Goal: Obtain resource: Obtain resource

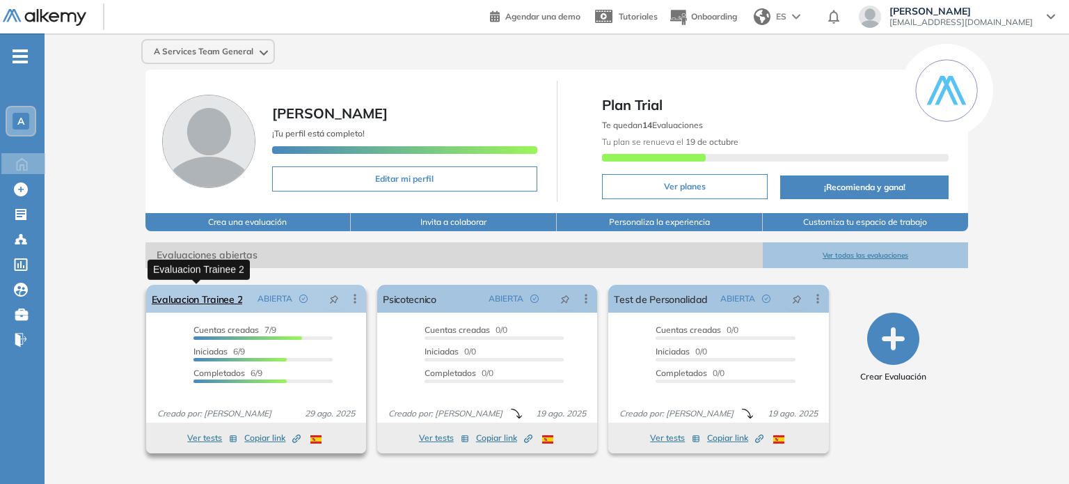
click at [209, 301] on link "Evaluacion Trainee 2" at bounding box center [197, 299] width 91 height 28
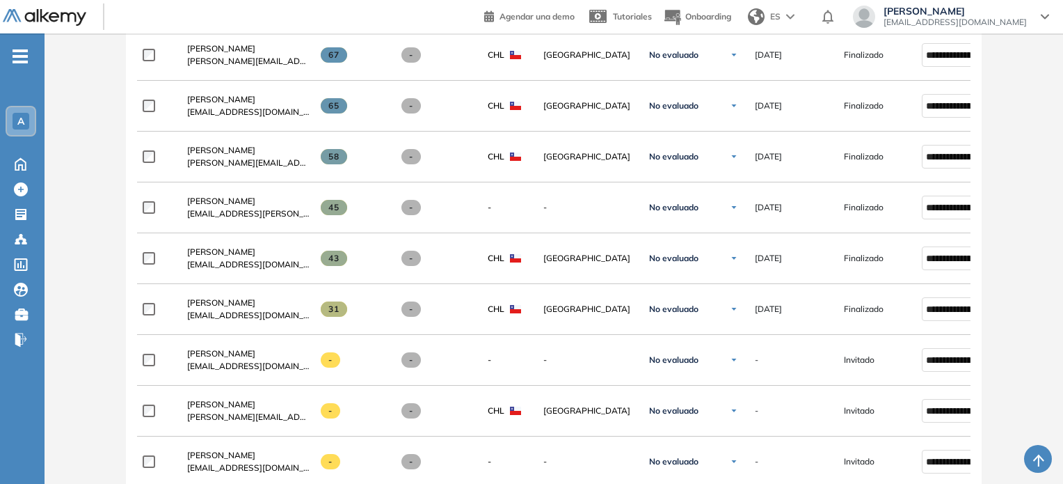
scroll to position [417, 0]
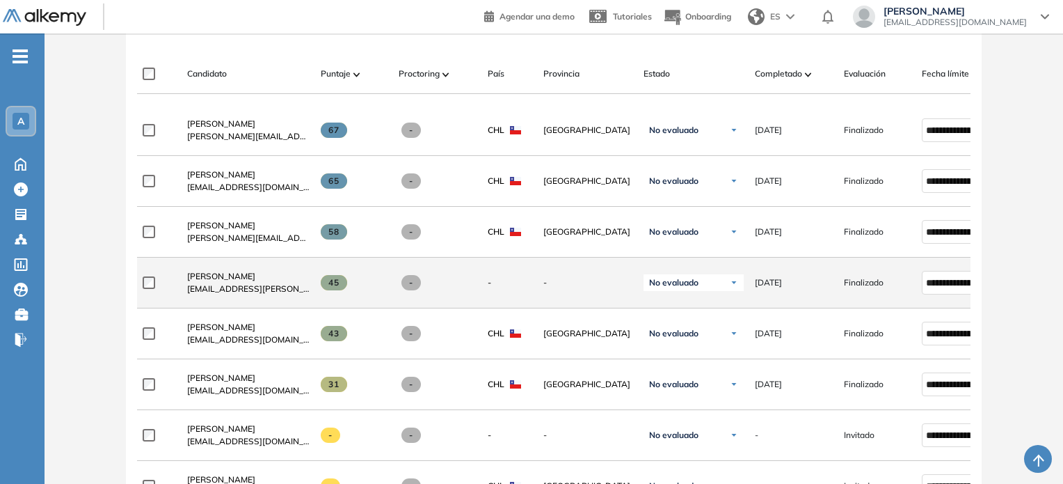
click at [737, 283] on img at bounding box center [734, 282] width 8 height 8
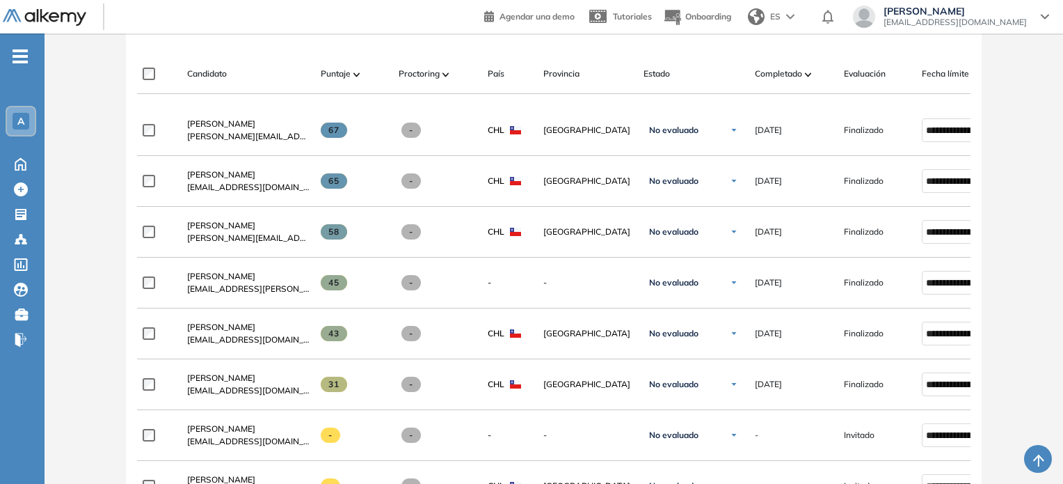
click at [1022, 257] on div "Evaluación : Evaluacion Trainee 2 Abierta Ver evaluación Cerrar evaluación Dash…" at bounding box center [553, 239] width 1007 height 1191
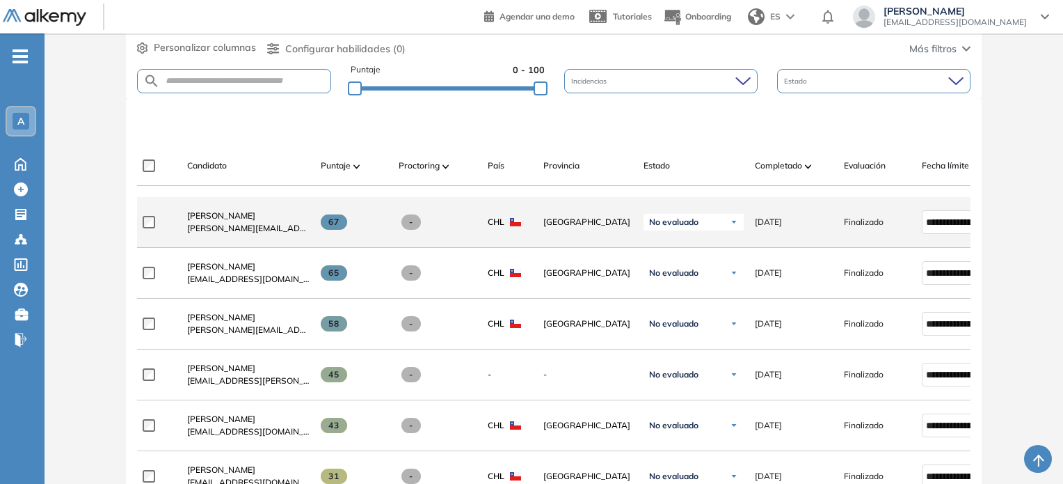
scroll to position [348, 0]
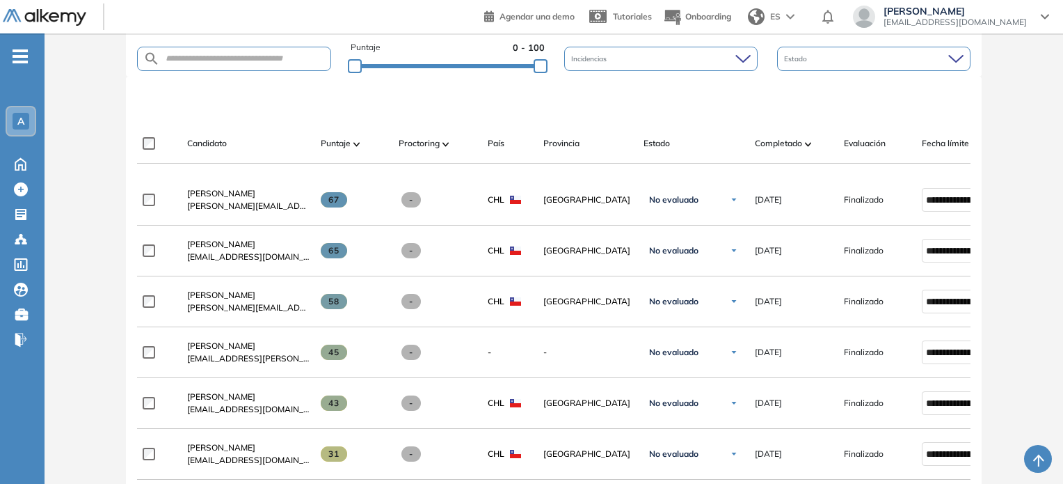
click at [1020, 167] on div "Evaluación : Evaluacion Trainee 2 Abierta Ver evaluación Cerrar evaluación Dash…" at bounding box center [553, 308] width 1007 height 1191
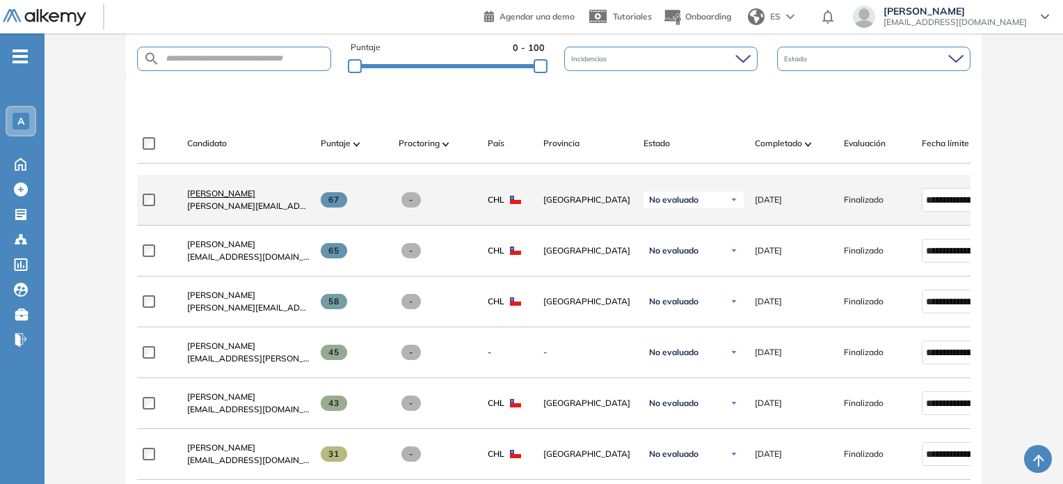
click at [218, 198] on span "[PERSON_NAME]" at bounding box center [221, 193] width 68 height 10
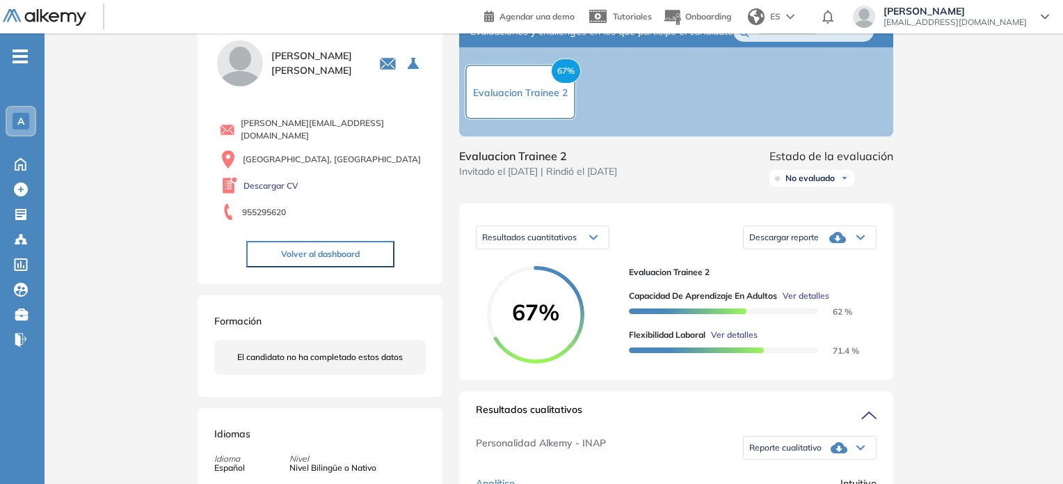
scroll to position [70, 0]
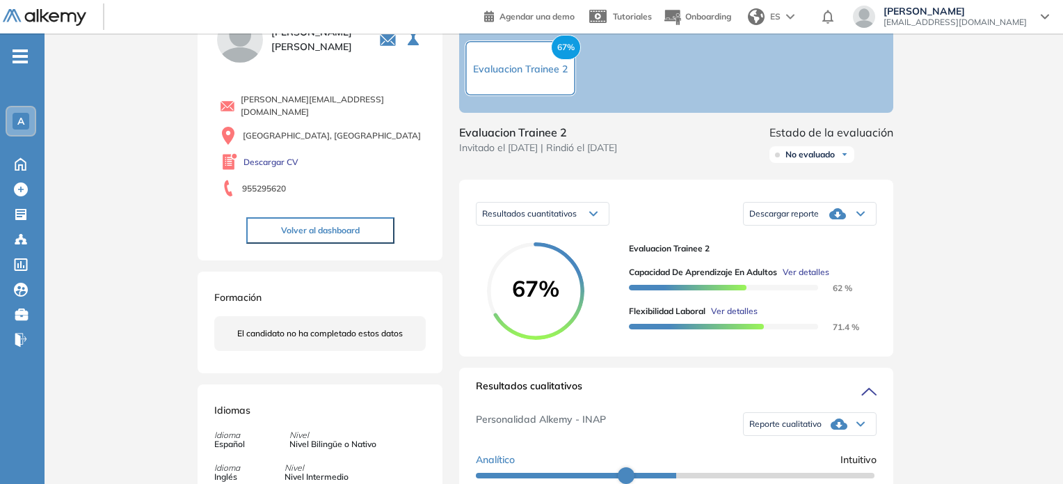
click at [859, 216] on icon at bounding box center [860, 214] width 8 height 6
click at [788, 242] on li "Descargar informe completo" at bounding box center [801, 235] width 103 height 14
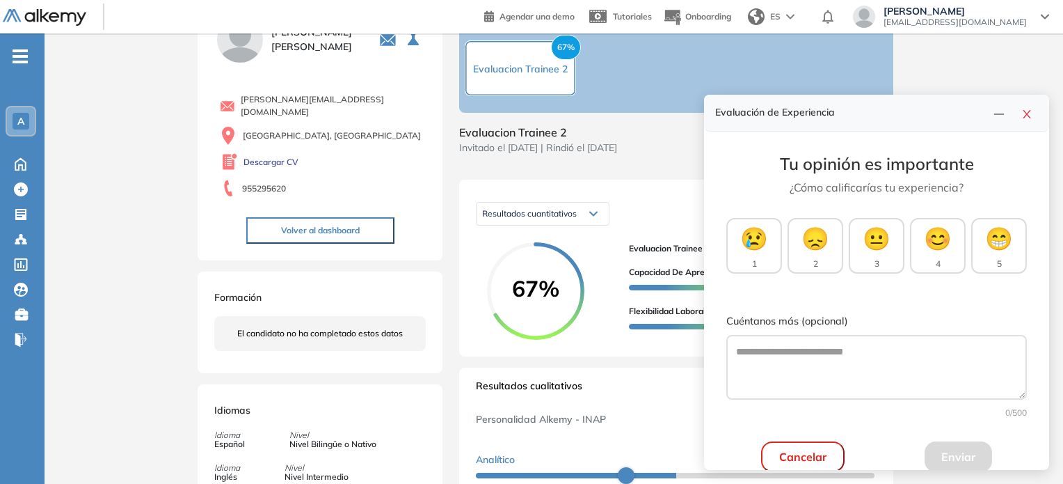
click at [799, 460] on button "Cancelar" at bounding box center [802, 456] width 83 height 31
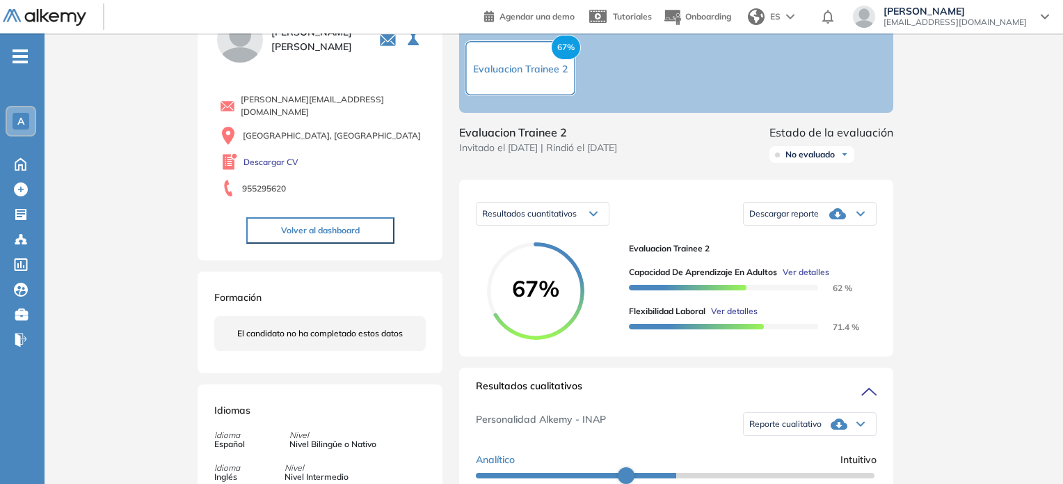
click at [596, 216] on icon at bounding box center [593, 213] width 7 height 3
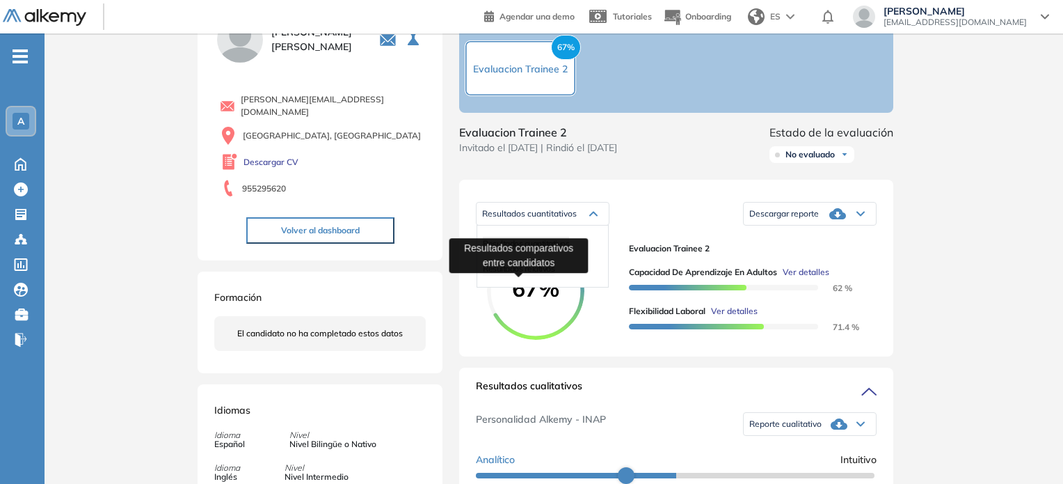
click at [535, 273] on span "Resultados relativos" at bounding box center [519, 268] width 72 height 10
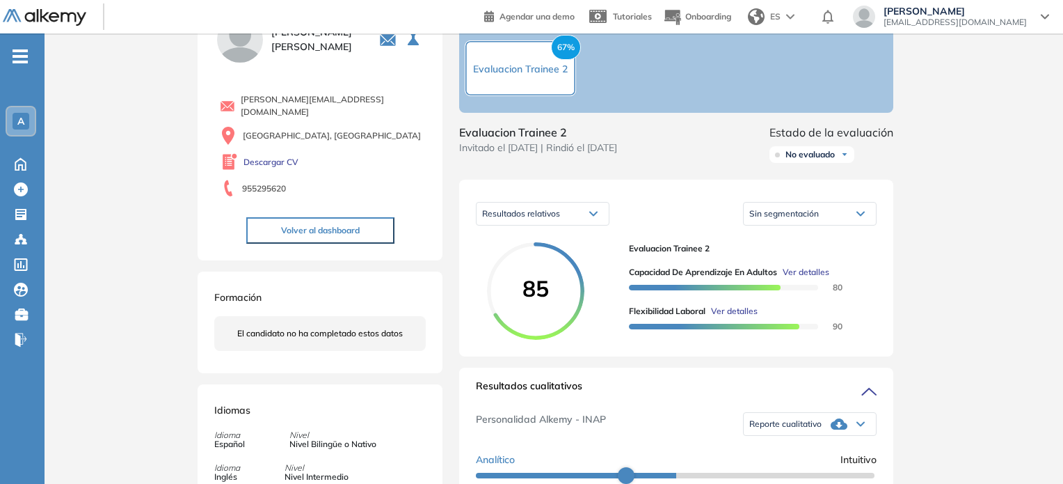
click at [861, 216] on icon at bounding box center [860, 214] width 8 height 6
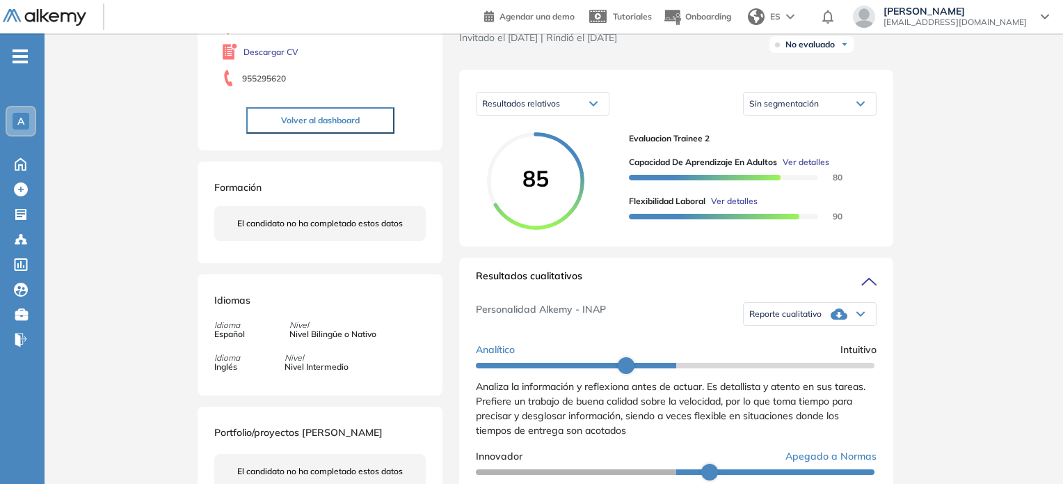
scroll to position [209, 0]
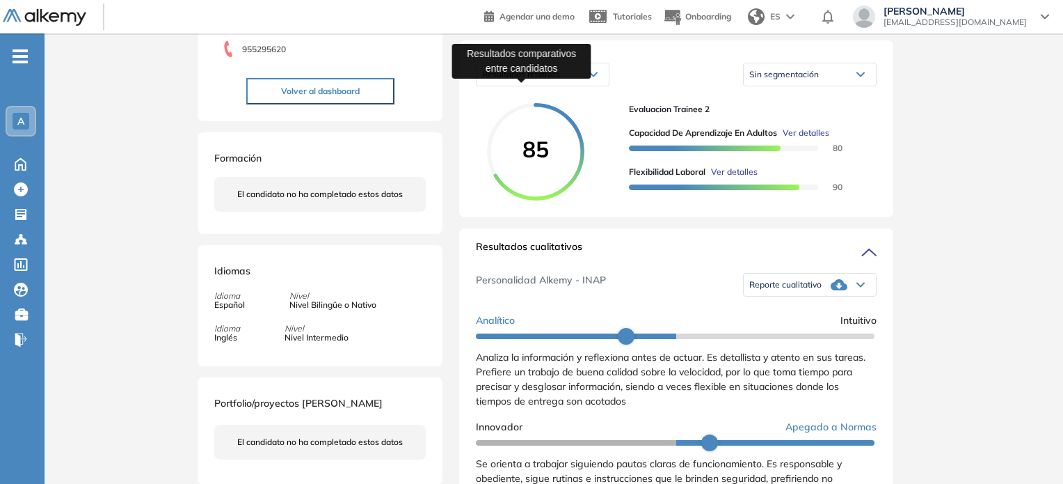
click at [542, 79] on span "Resultados relativos" at bounding box center [521, 74] width 78 height 10
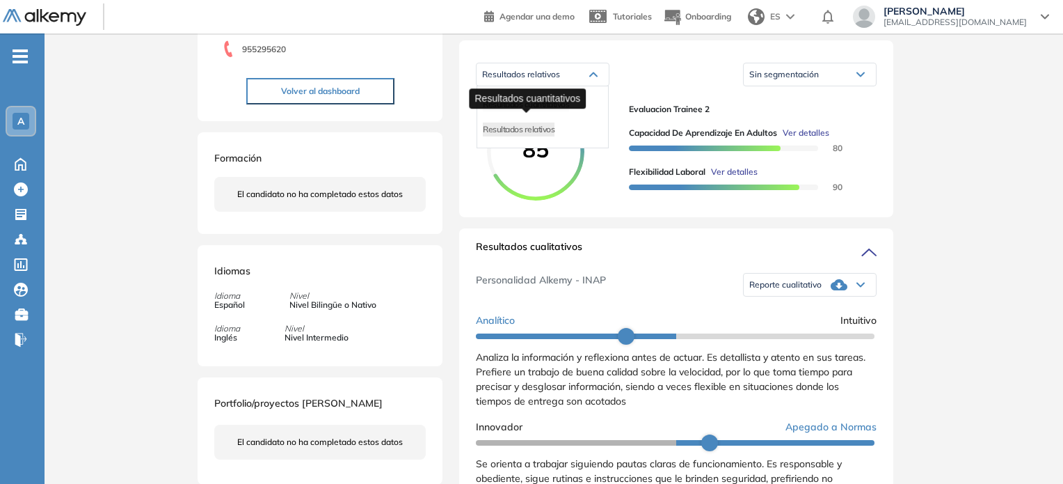
click at [529, 109] on span "Resultados cuantitativos" at bounding box center [526, 104] width 86 height 10
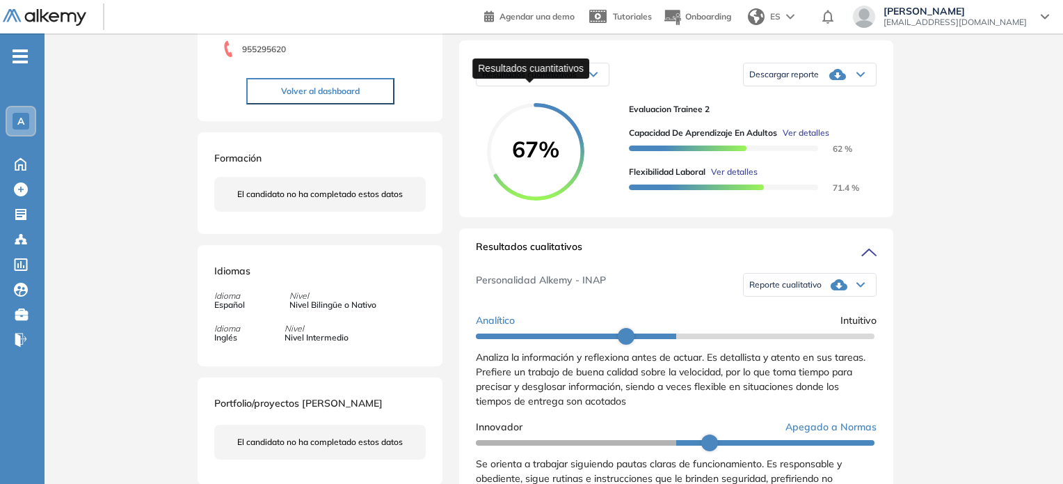
click at [574, 79] on span "Resultados cuantitativos" at bounding box center [529, 74] width 95 height 10
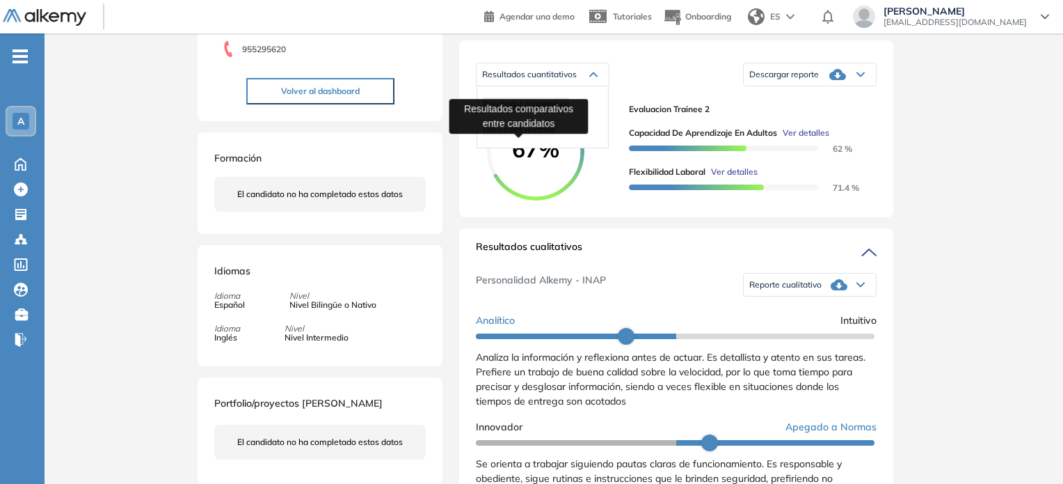
click at [542, 134] on span "Resultados relativos" at bounding box center [519, 129] width 72 height 10
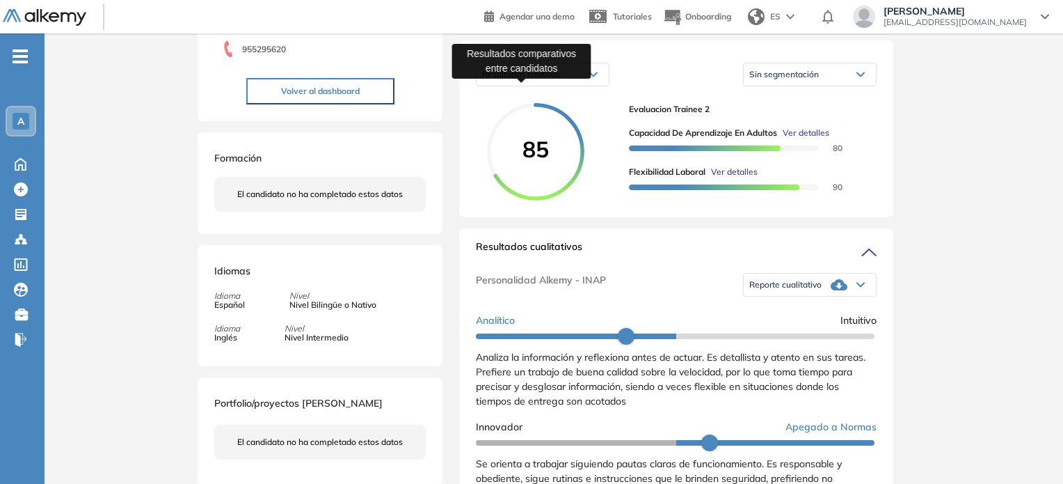
click at [549, 79] on span "Resultados relativos" at bounding box center [521, 74] width 78 height 10
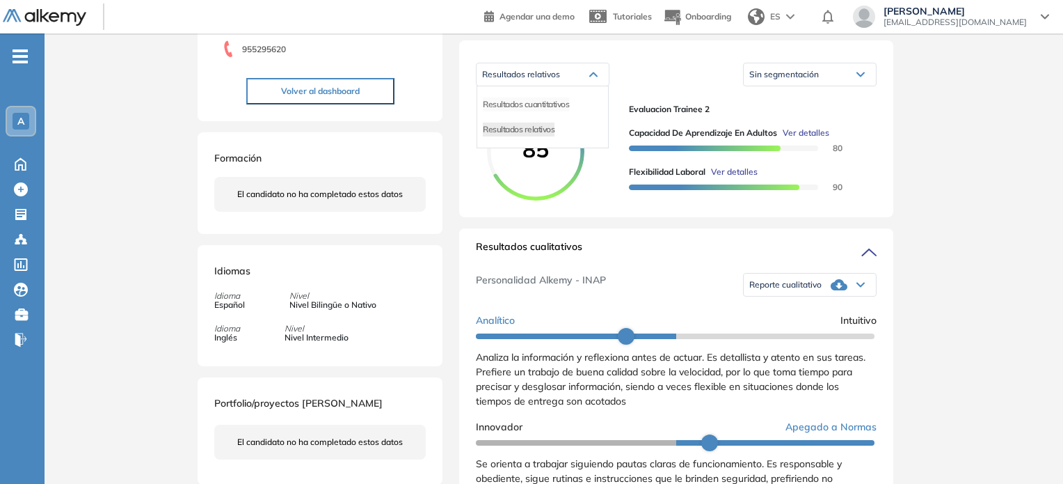
click at [546, 111] on li "Resultados cuantitativos" at bounding box center [526, 104] width 86 height 14
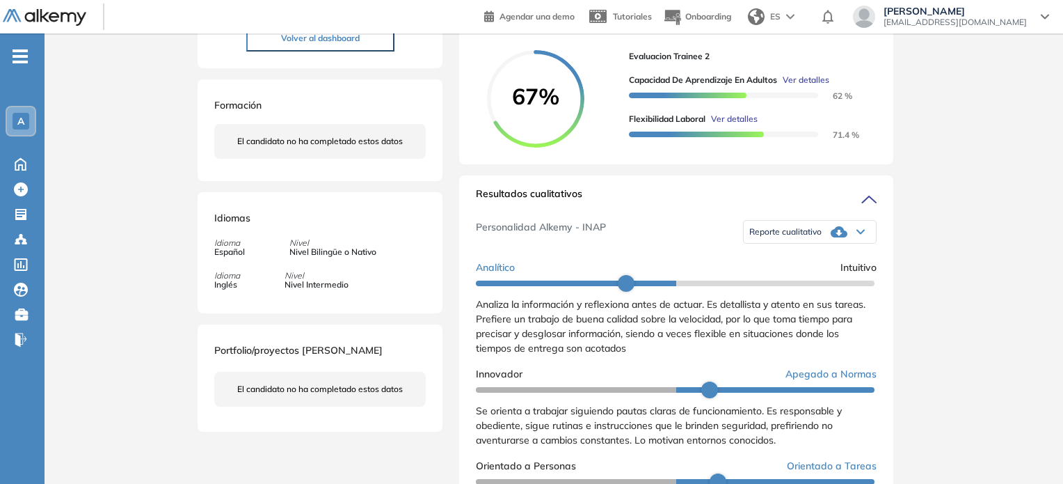
scroll to position [417, 0]
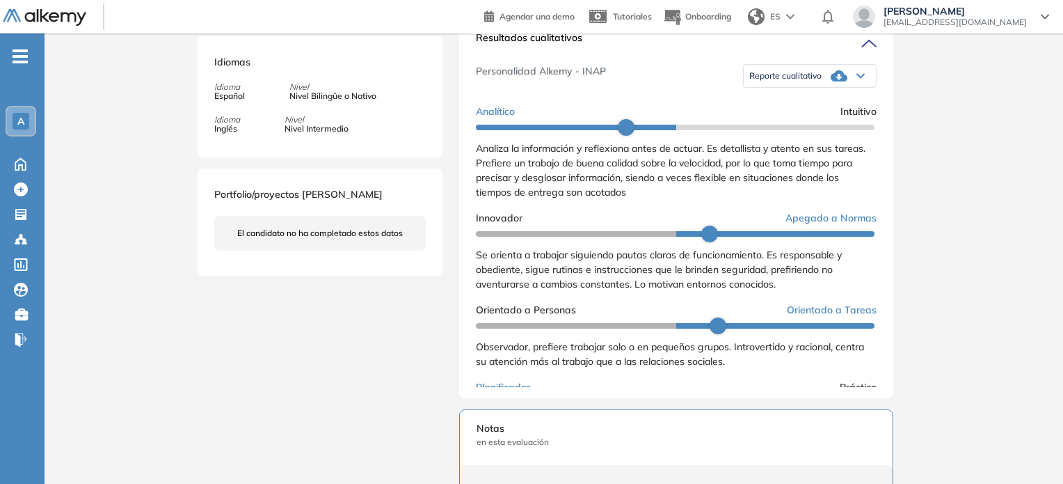
click at [857, 78] on icon at bounding box center [860, 75] width 7 height 3
click at [796, 104] on li "Reporte con Afinidad AI" at bounding box center [792, 97] width 85 height 14
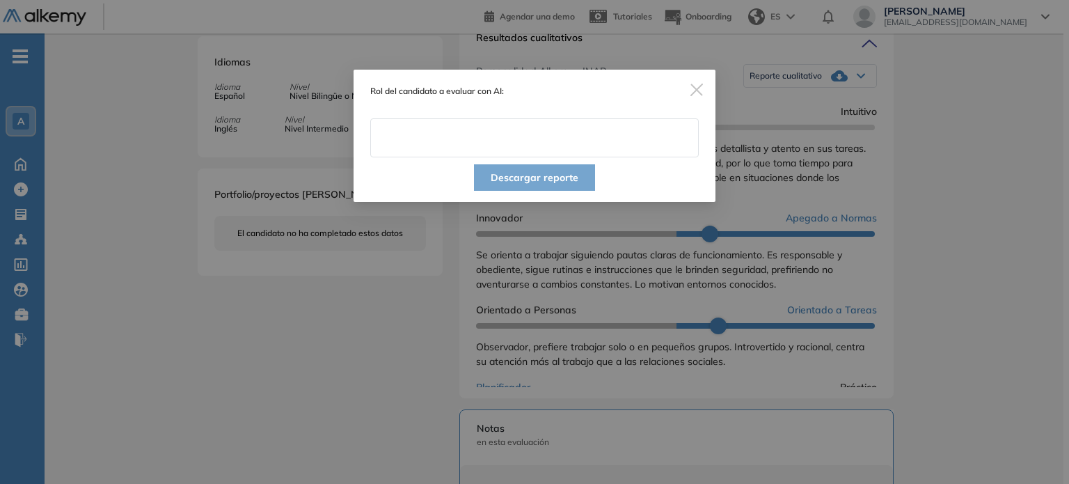
click at [460, 138] on input "text" at bounding box center [534, 137] width 328 height 39
type input "**********"
click at [669, 169] on div "Descargar reporte" at bounding box center [534, 179] width 362 height 45
click at [554, 177] on button "Descargar reporte" at bounding box center [534, 177] width 121 height 26
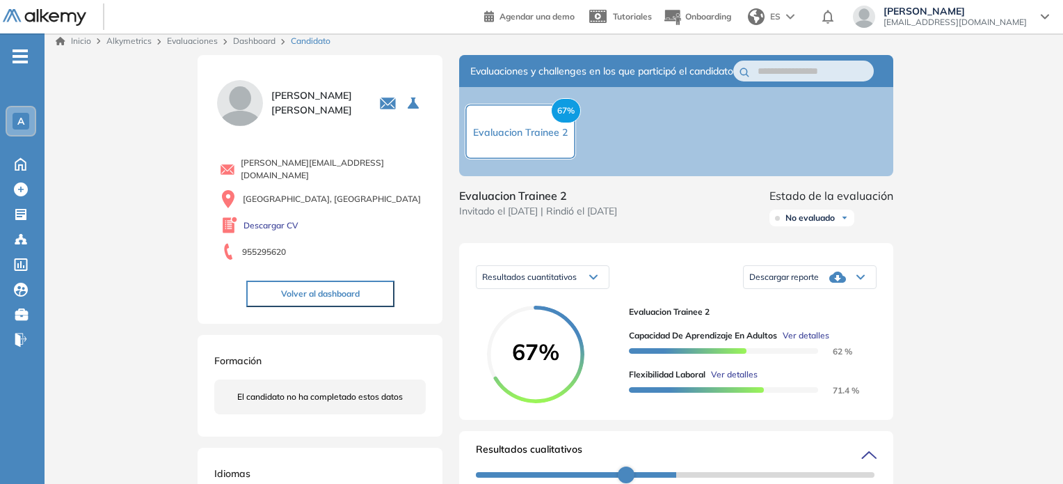
scroll to position [0, 0]
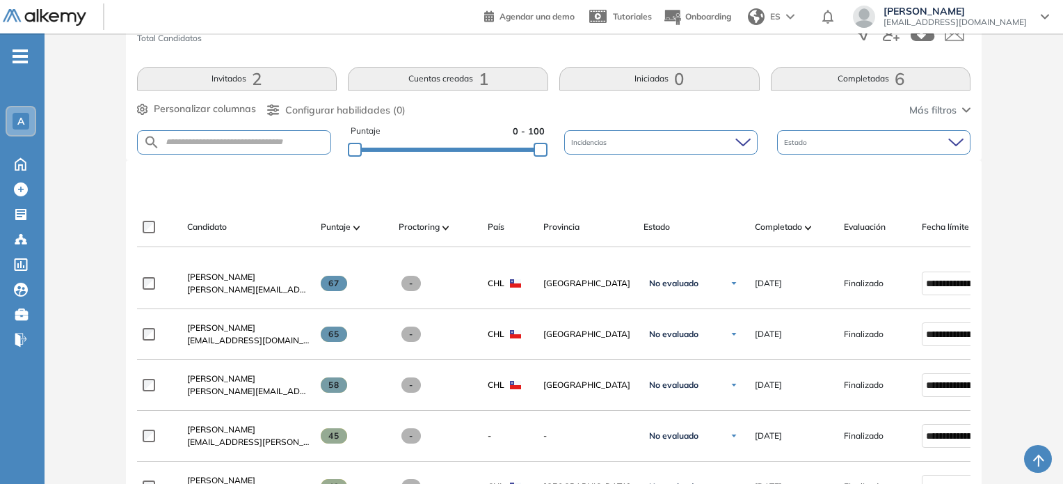
scroll to position [348, 0]
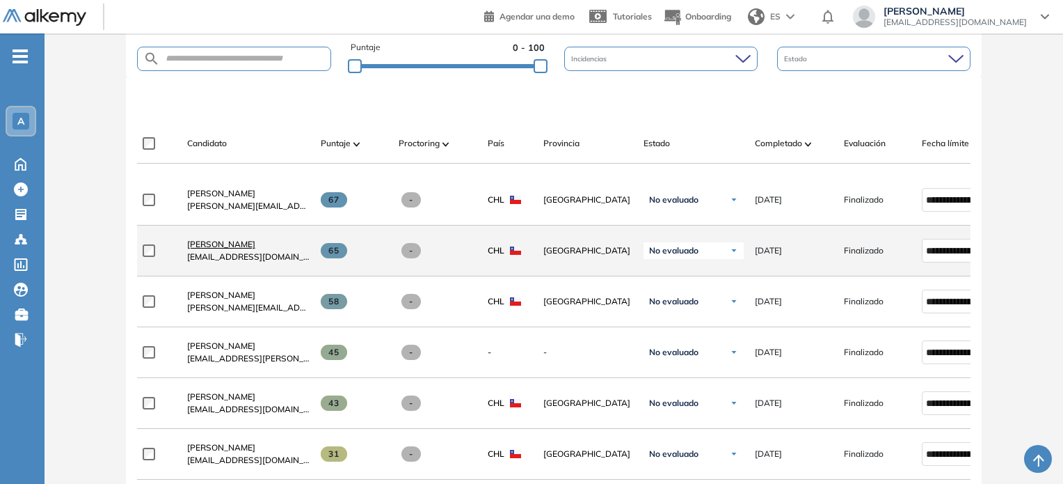
click at [222, 249] on span "[PERSON_NAME]" at bounding box center [221, 244] width 68 height 10
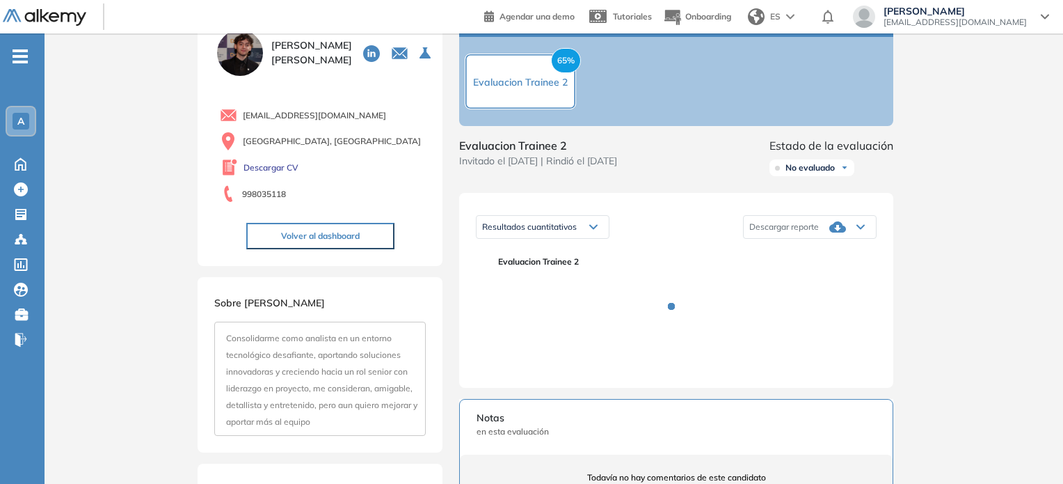
scroll to position [139, 0]
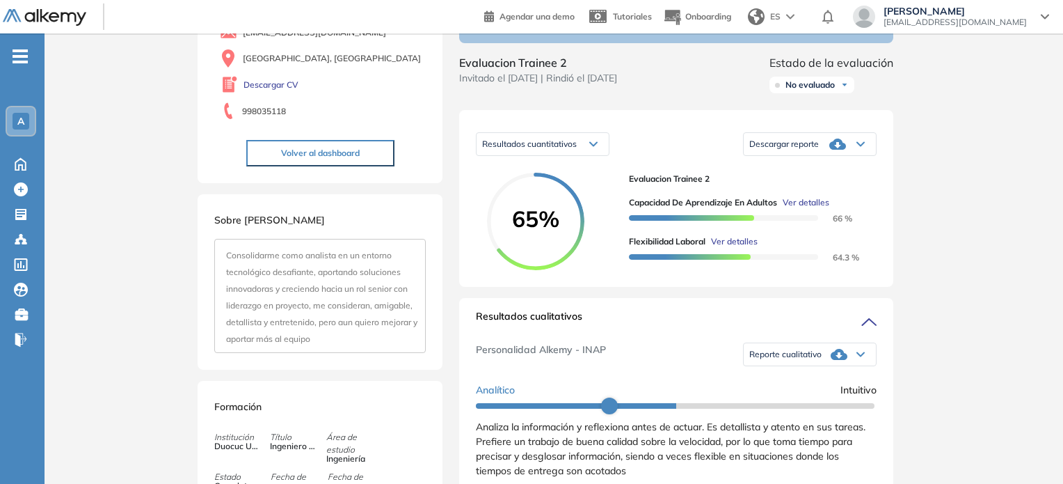
click at [866, 158] on div "Descargar reporte" at bounding box center [810, 144] width 132 height 28
click at [797, 173] on li "Descargar informe completo" at bounding box center [801, 166] width 103 height 14
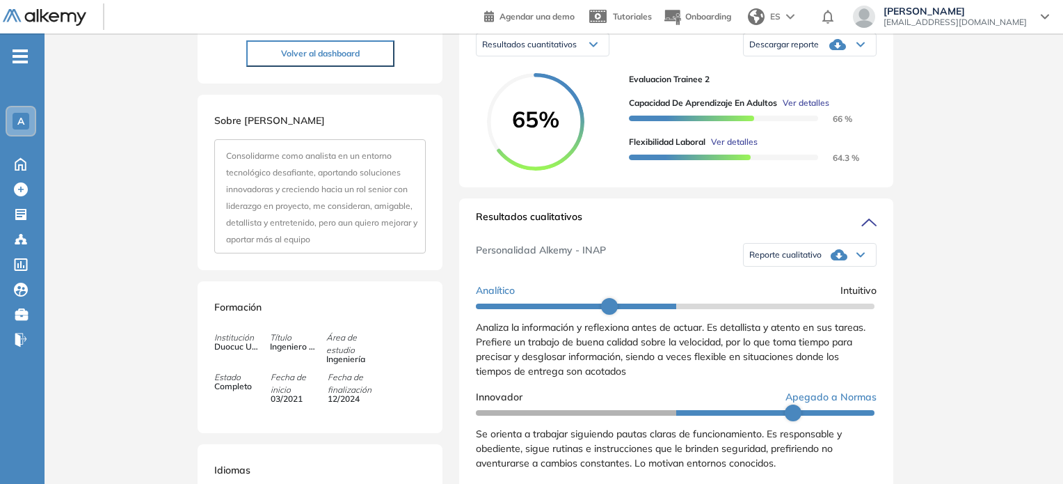
scroll to position [278, 0]
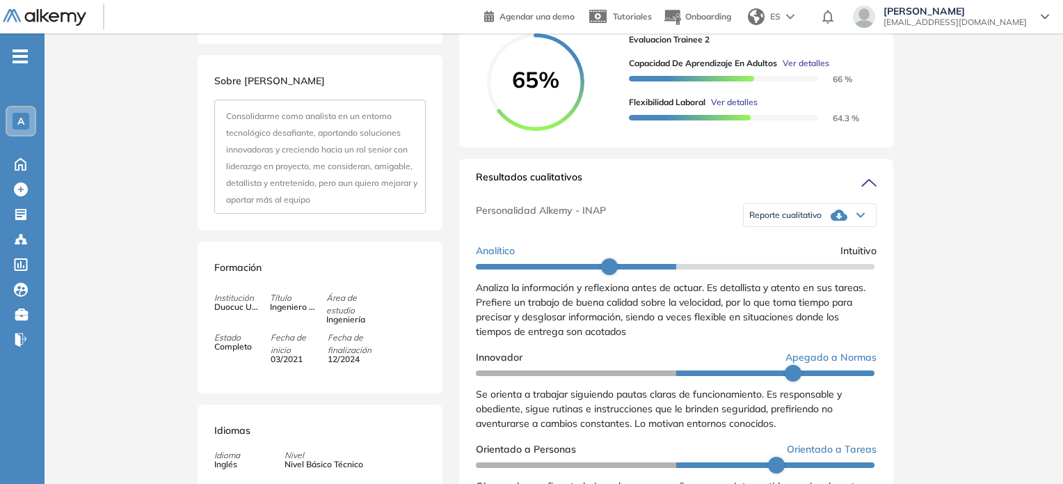
click at [993, 190] on div "Inicio Alkymetrics Evaluaciones Dashboard Candidato Duración : 00:00:00 Cantida…" at bounding box center [554, 347] width 1019 height 1185
click at [857, 217] on icon at bounding box center [860, 215] width 7 height 3
click at [787, 243] on li "Reporte con Afinidad AI" at bounding box center [792, 237] width 85 height 14
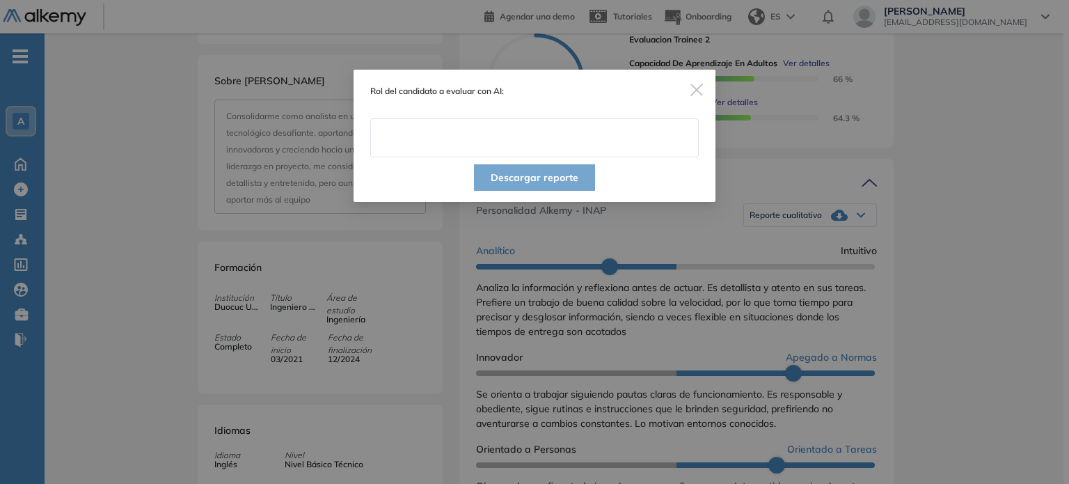
click at [476, 139] on input "text" at bounding box center [534, 137] width 328 height 39
paste input "**********"
type input "**********"
click at [557, 175] on button "Descargar reporte" at bounding box center [534, 177] width 121 height 26
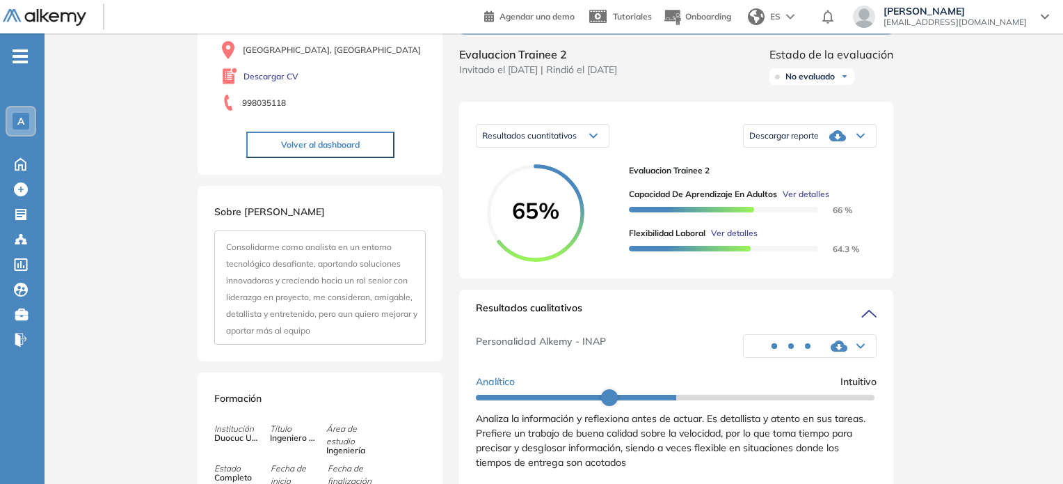
scroll to position [139, 0]
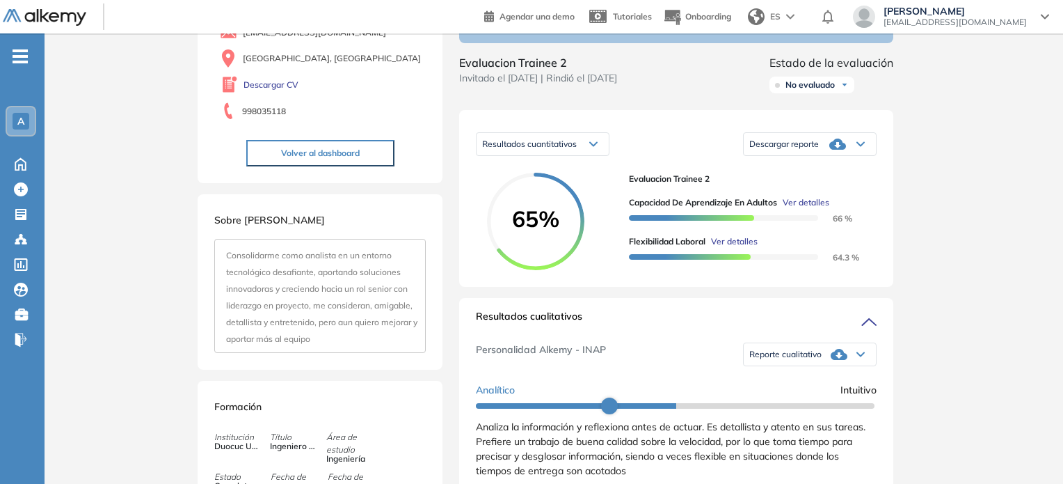
click at [588, 155] on div "Resultados cuantitativos" at bounding box center [543, 144] width 132 height 22
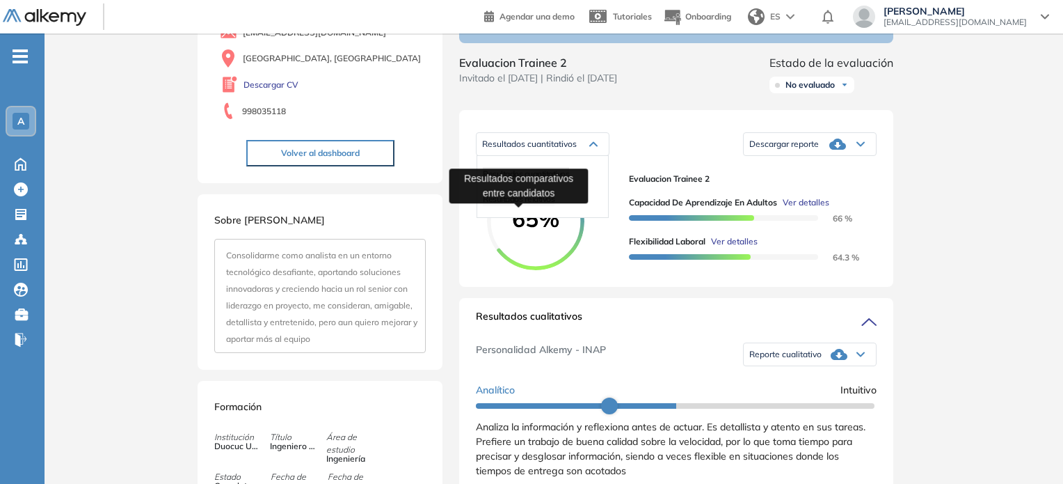
click at [538, 204] on span "Resultados relativos" at bounding box center [519, 198] width 72 height 10
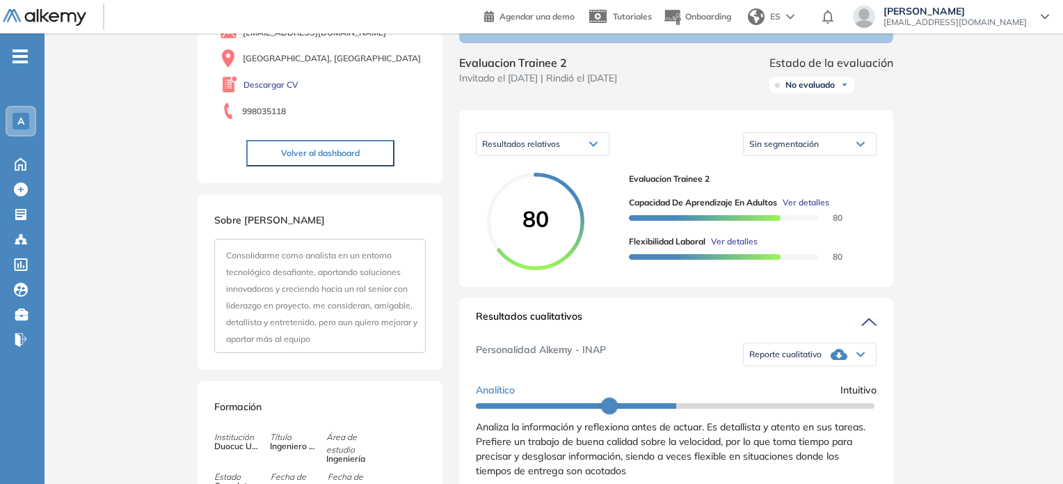
click at [998, 243] on div "Inicio Alkymetrics Evaluaciones Dashboard Candidato Duración : 00:00:00 Cantida…" at bounding box center [554, 486] width 1019 height 1185
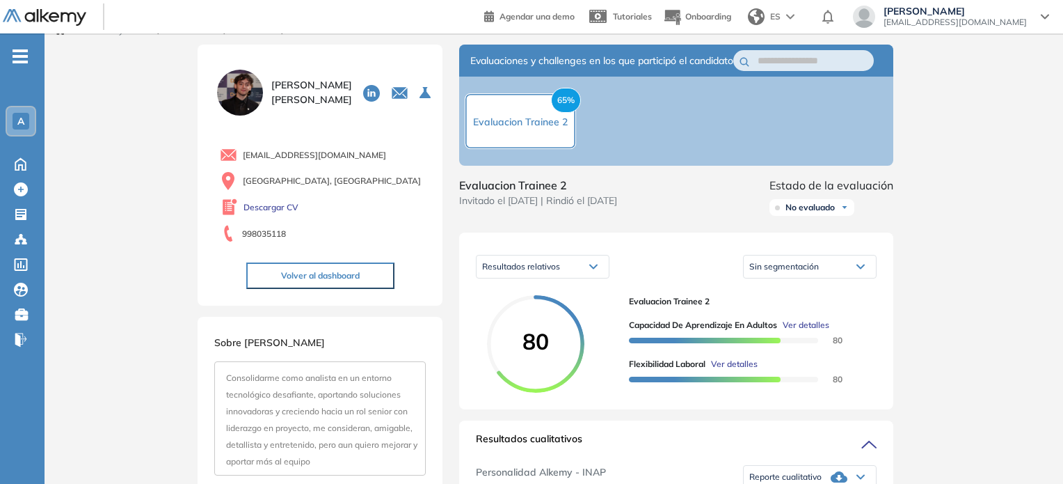
scroll to position [0, 0]
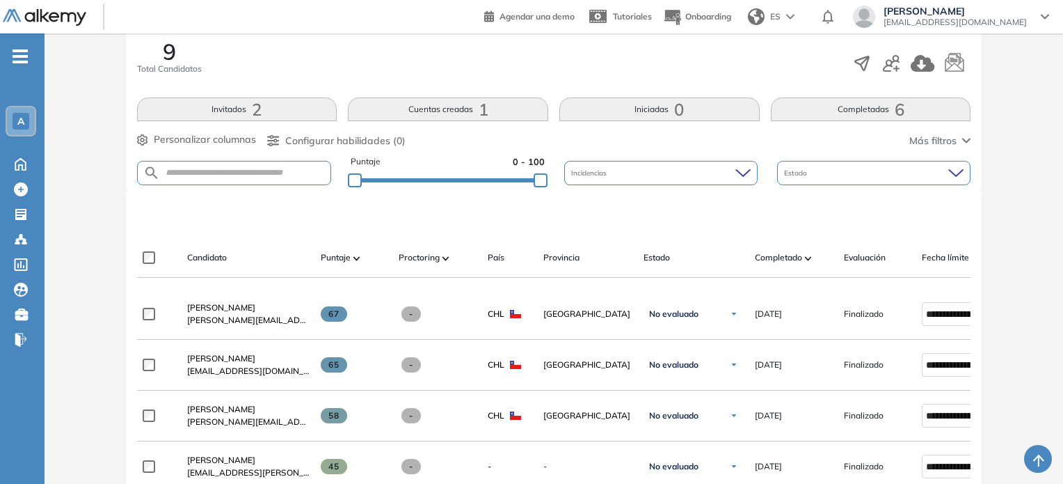
scroll to position [417, 0]
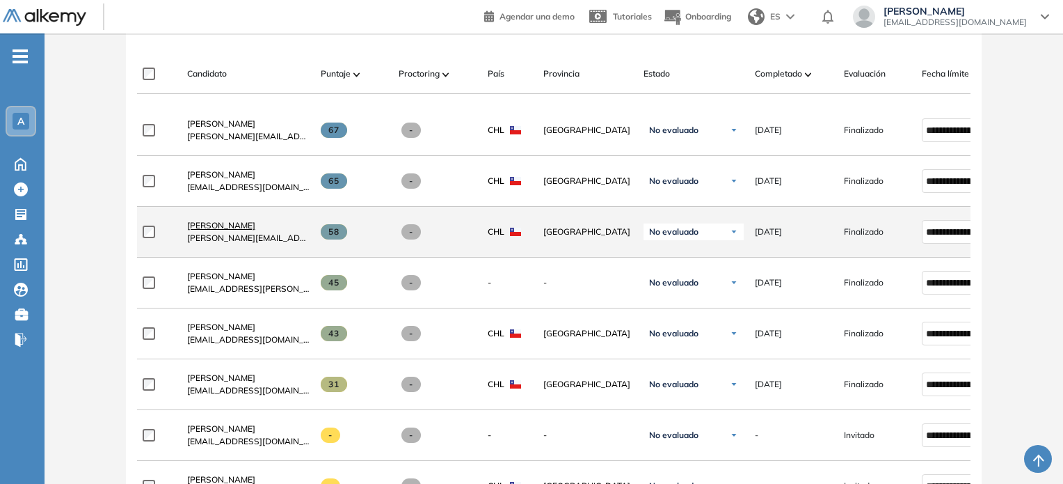
click at [213, 230] on span "[PERSON_NAME]" at bounding box center [221, 225] width 68 height 10
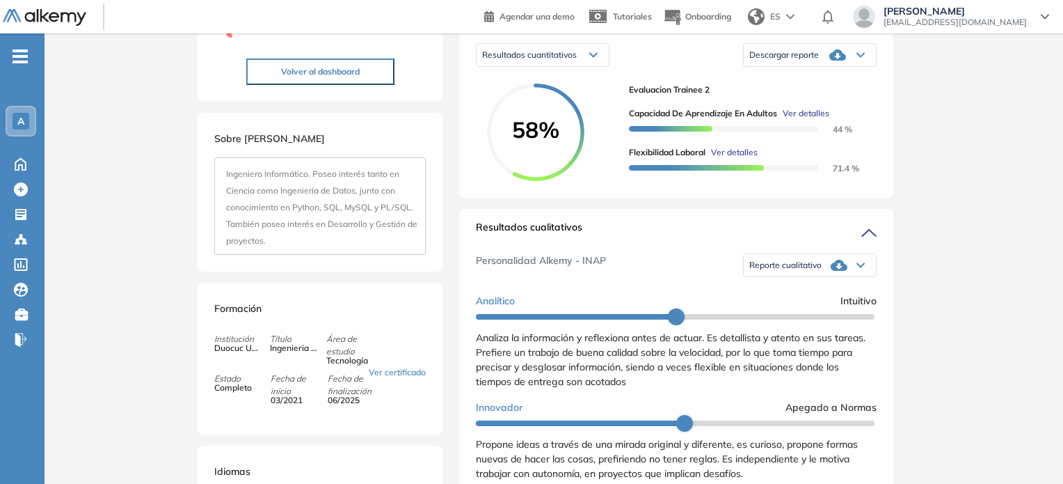
scroll to position [209, 0]
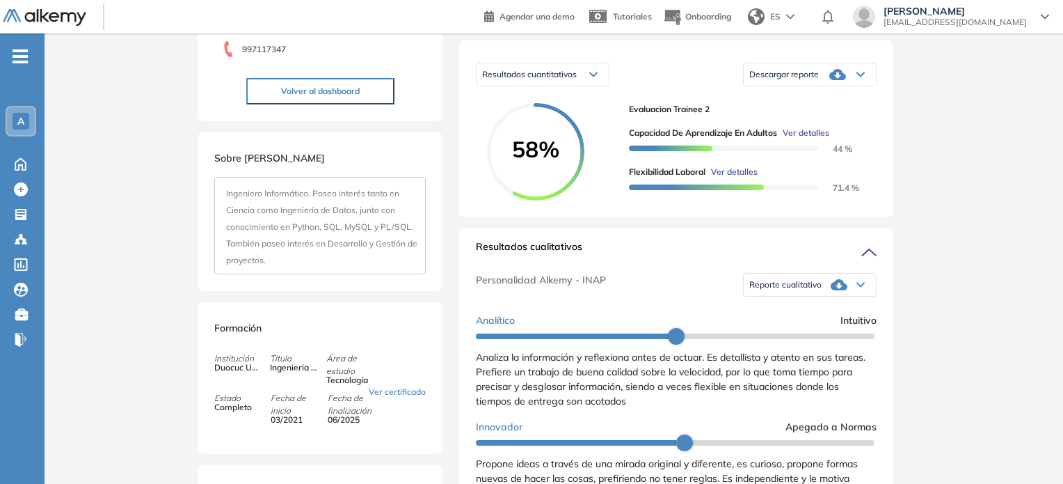
click at [852, 86] on div "Descargar reporte" at bounding box center [810, 75] width 132 height 28
click at [816, 103] on li "Descargar informe completo" at bounding box center [801, 96] width 103 height 14
click at [1035, 246] on div "Inicio Alkymetrics Evaluaciones Dashboard Candidato Duración : 00:00:00 Cantida…" at bounding box center [554, 417] width 1019 height 1185
click at [832, 290] on icon at bounding box center [839, 284] width 17 height 11
click at [772, 313] on li "Reporte con Afinidad AI" at bounding box center [792, 306] width 85 height 14
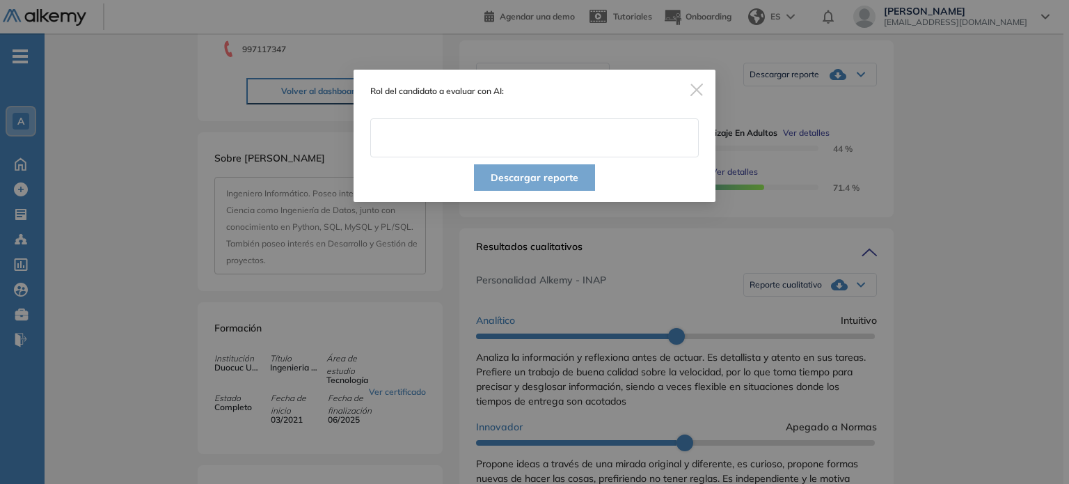
click at [506, 141] on input "text" at bounding box center [534, 137] width 328 height 39
paste input "**********"
type input "**********"
click at [529, 181] on button "Descargar reporte" at bounding box center [534, 177] width 121 height 26
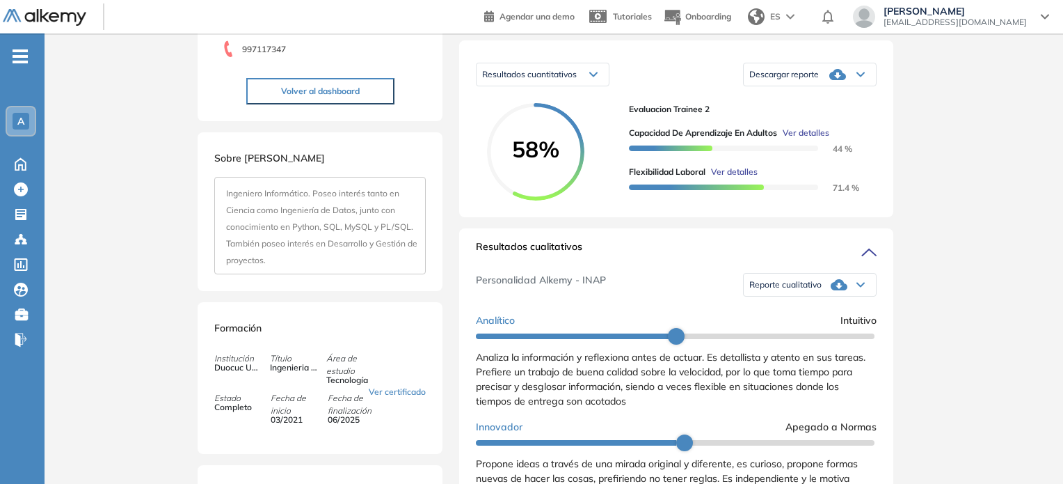
click at [985, 216] on div "Inicio Alkymetrics Evaluaciones Dashboard Candidato Duración : 00:00:00 Cantida…" at bounding box center [554, 417] width 1019 height 1185
click at [565, 86] on div "Resultados cuantitativos" at bounding box center [543, 74] width 132 height 22
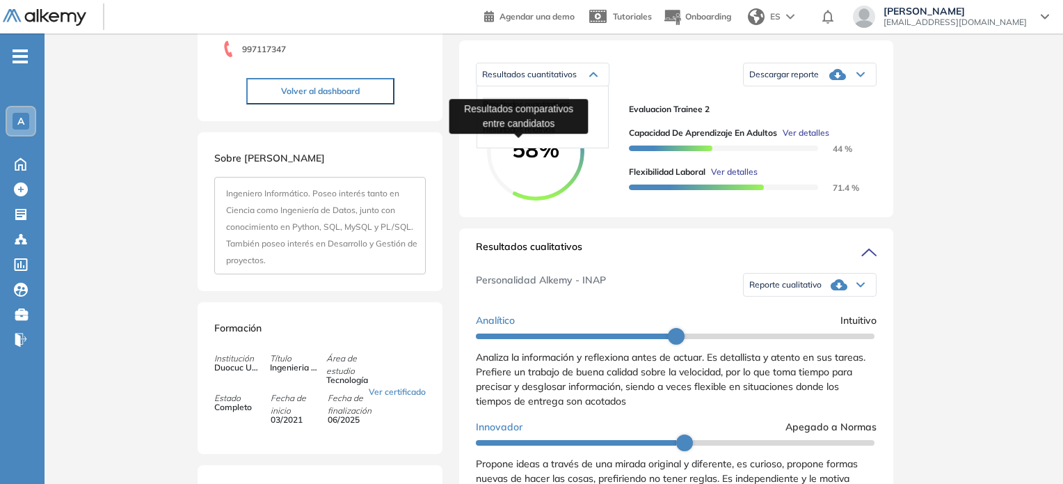
click at [530, 134] on span "Resultados relativos" at bounding box center [519, 129] width 72 height 10
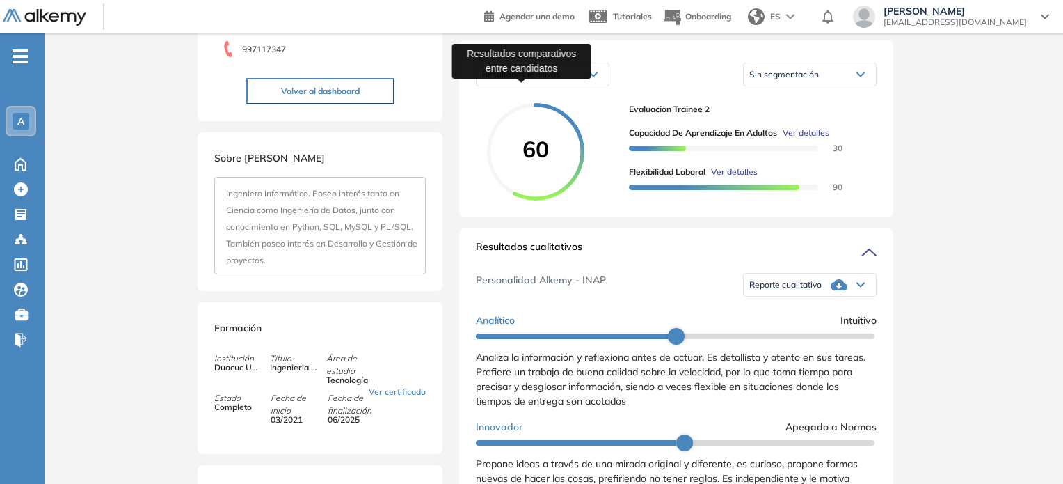
click at [559, 79] on span "Resultados relativos" at bounding box center [521, 74] width 78 height 10
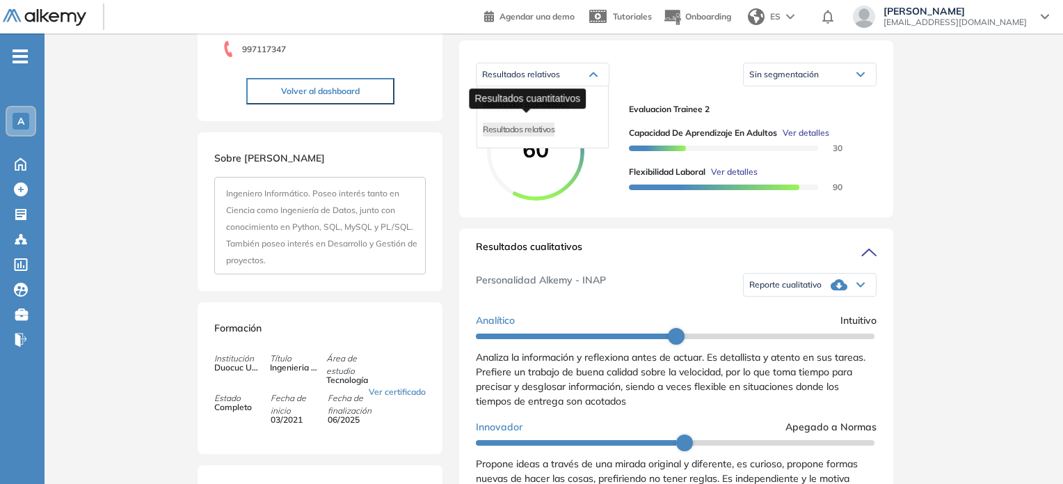
click at [535, 109] on span "Resultados cuantitativos" at bounding box center [526, 104] width 86 height 10
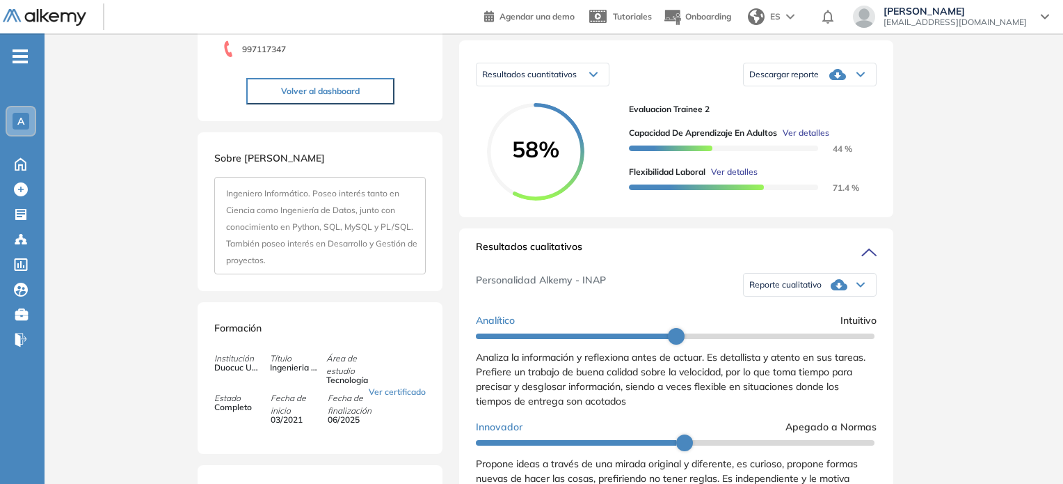
click at [958, 173] on div "Inicio Alkymetrics Evaluaciones Dashboard Candidato Duración : 00:00:00 Cantida…" at bounding box center [554, 417] width 1019 height 1185
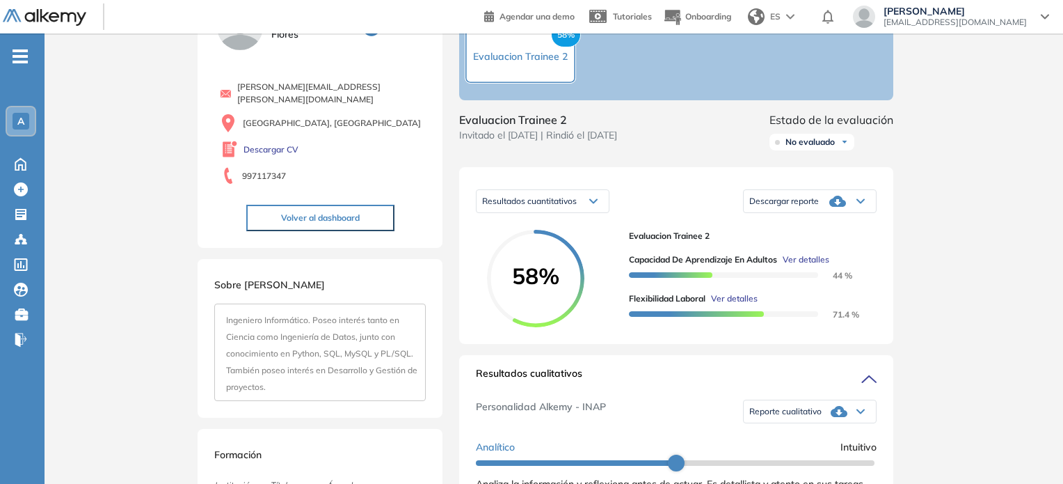
scroll to position [0, 0]
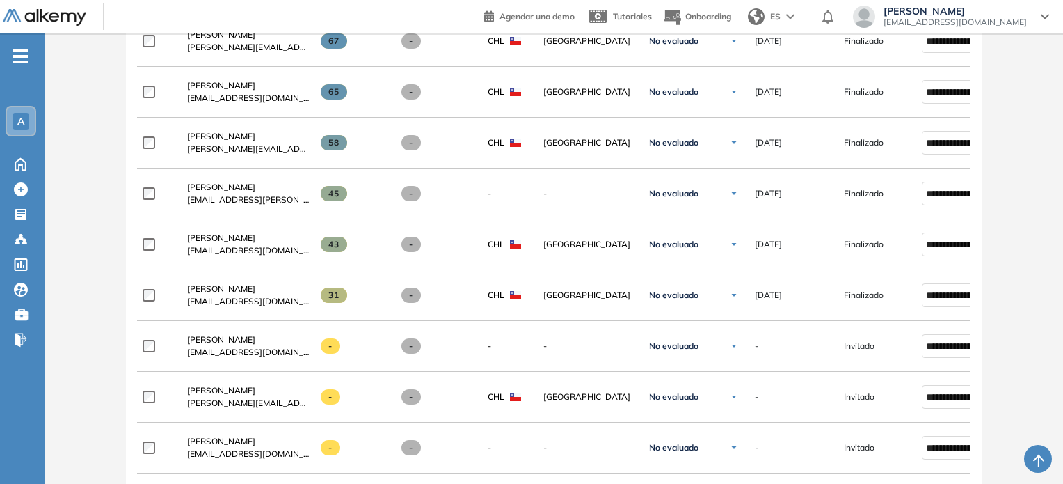
scroll to position [557, 0]
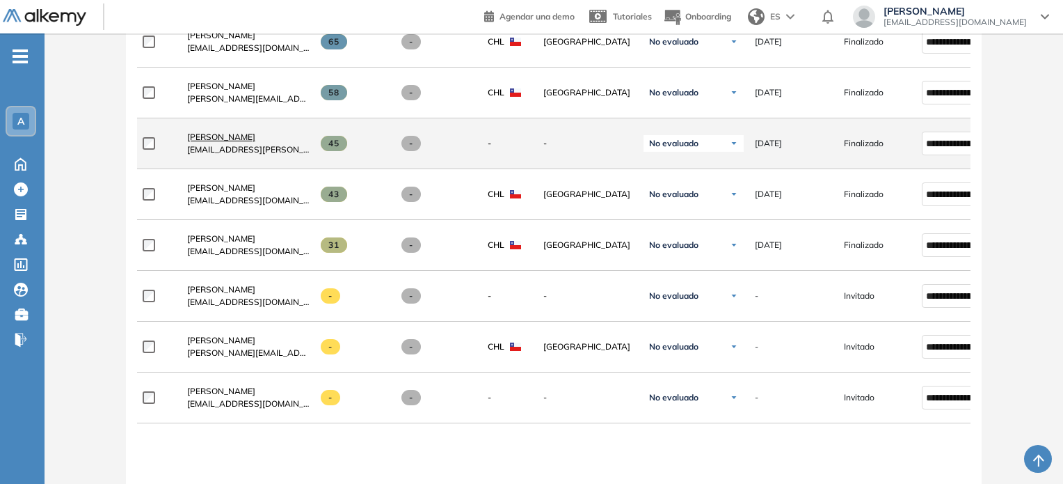
click at [223, 142] on span "[PERSON_NAME]" at bounding box center [221, 136] width 68 height 10
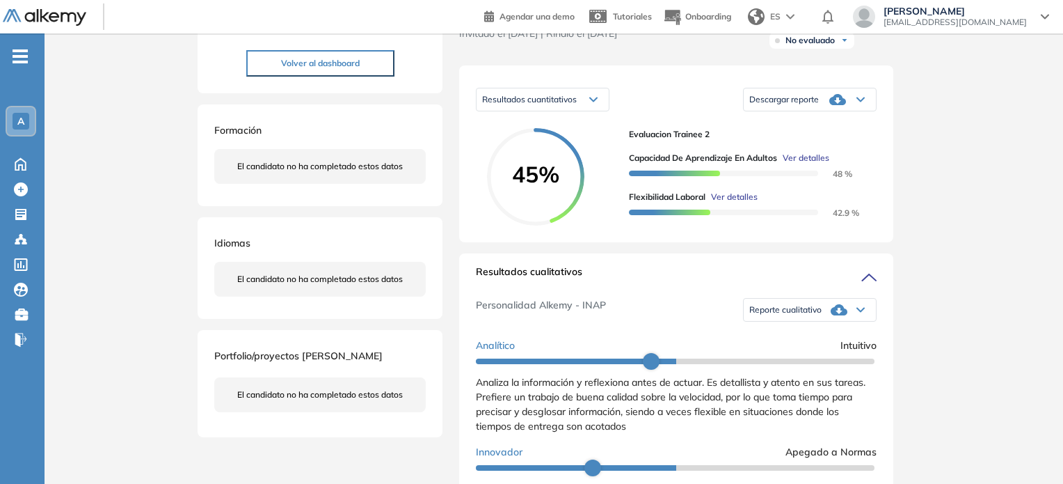
scroll to position [209, 0]
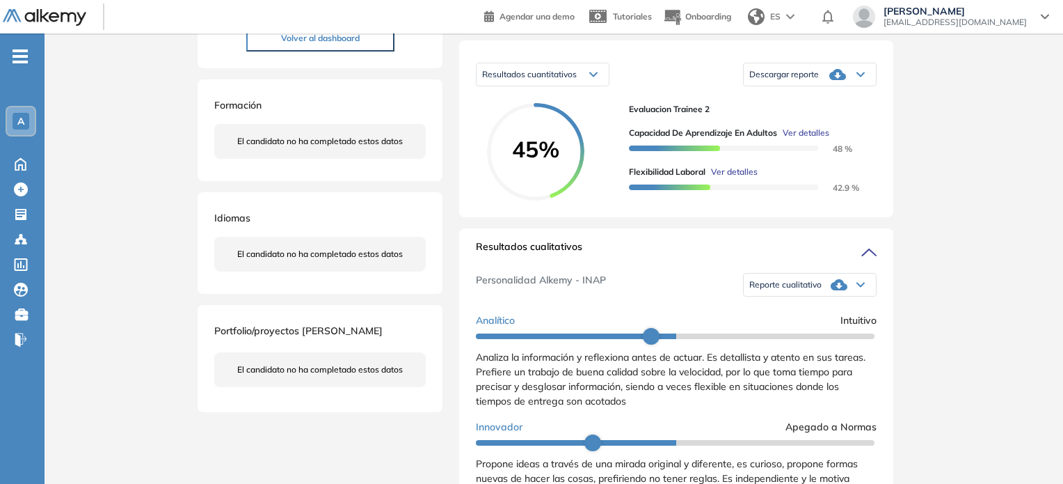
click at [584, 81] on div "Resultados cuantitativos" at bounding box center [543, 74] width 132 height 22
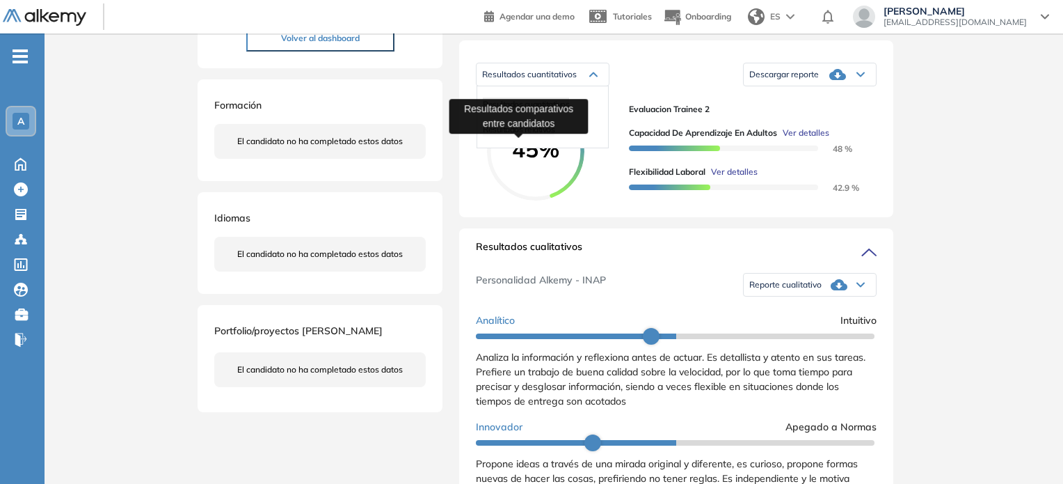
click at [528, 134] on span "Resultados relativos" at bounding box center [519, 129] width 72 height 10
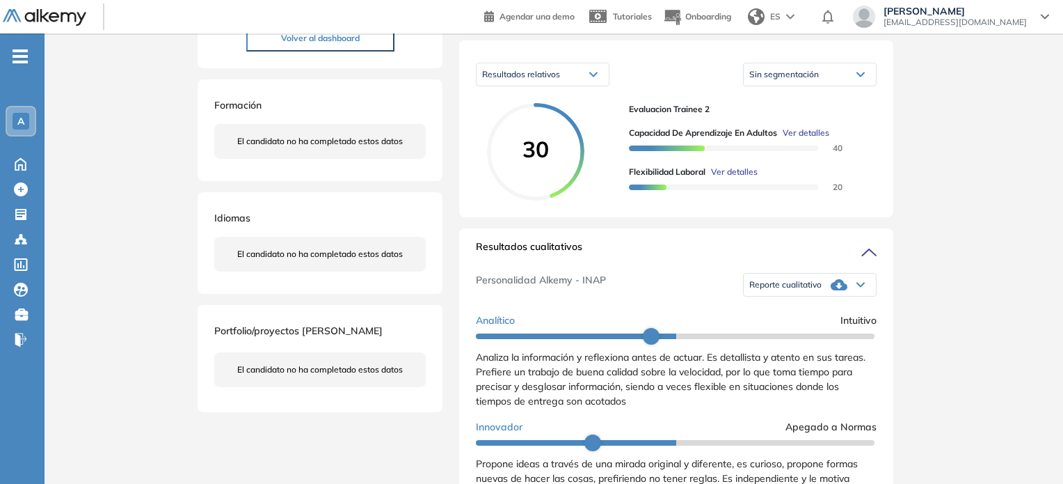
click at [600, 81] on div "Resultados relativos" at bounding box center [543, 74] width 132 height 22
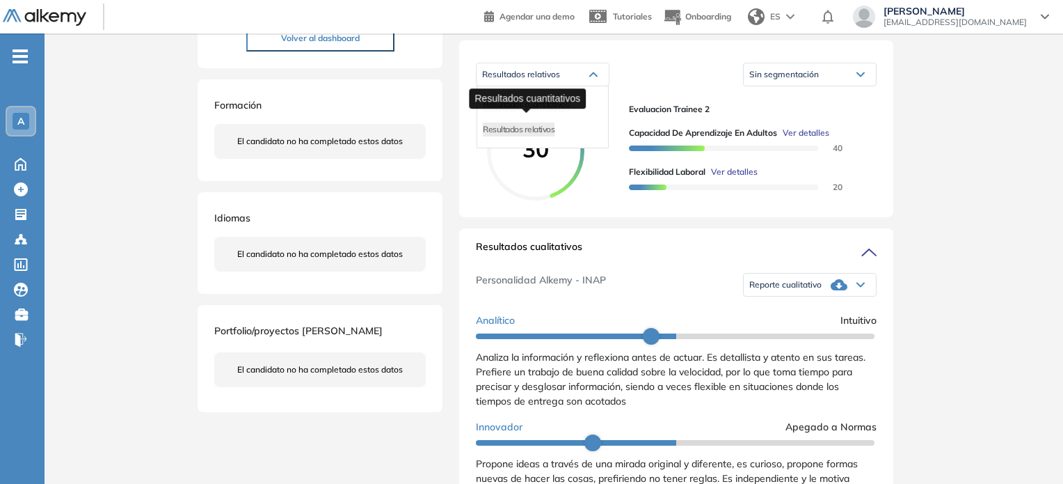
click at [532, 109] on span "Resultados cuantitativos" at bounding box center [526, 104] width 86 height 10
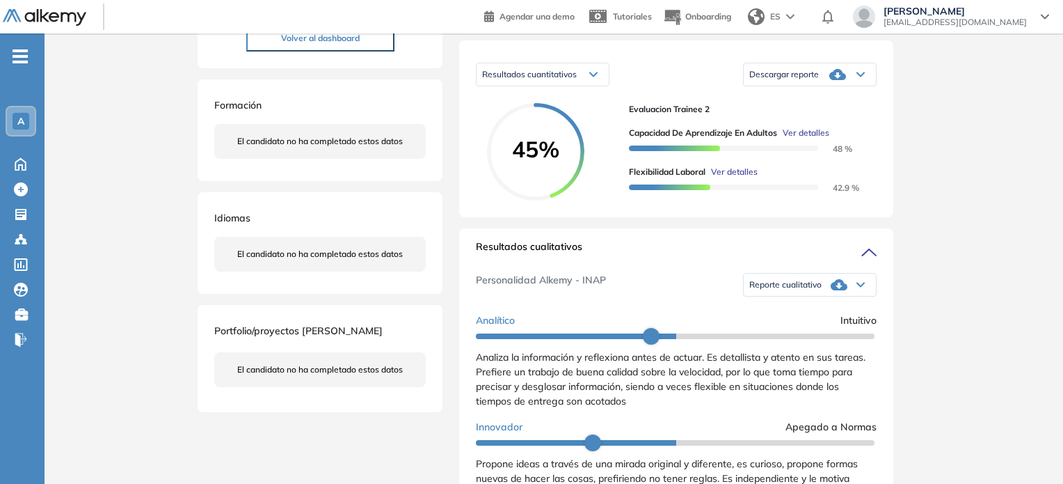
click at [859, 83] on div "Descargar reporte" at bounding box center [810, 75] width 132 height 28
click at [803, 103] on li "Descargar informe completo" at bounding box center [801, 96] width 103 height 14
click at [947, 303] on div "Inicio Alkymetrics Evaluaciones Dashboard Candidato Duración : 00:00:00 Cantida…" at bounding box center [554, 417] width 1019 height 1185
click at [847, 293] on div "Reporte cualitativo" at bounding box center [810, 285] width 132 height 28
click at [786, 313] on li "Reporte con Afinidad AI" at bounding box center [792, 306] width 85 height 14
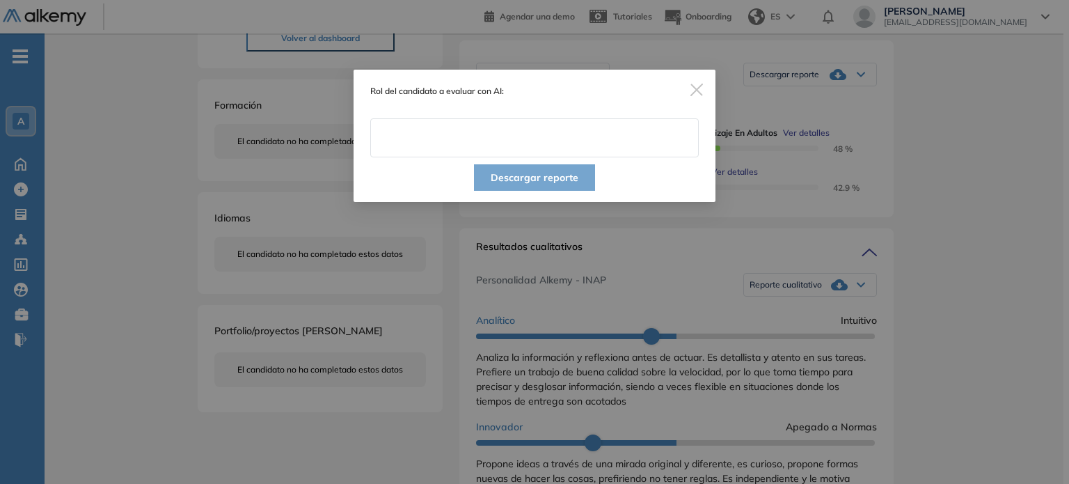
click at [543, 135] on input "text" at bounding box center [534, 137] width 328 height 39
paste input "**********"
type input "**********"
click at [506, 179] on button "Descargar reporte" at bounding box center [534, 177] width 121 height 26
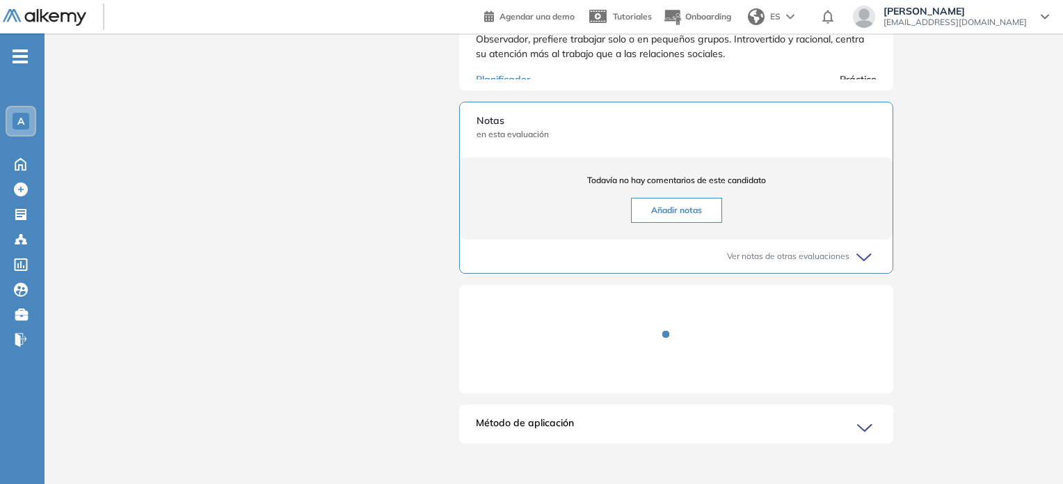
scroll to position [748, 0]
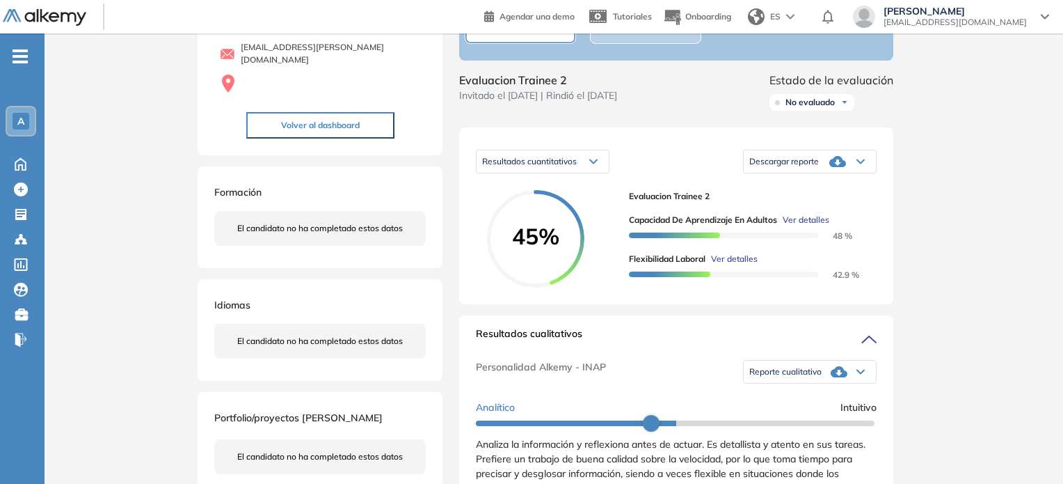
scroll to position [0, 0]
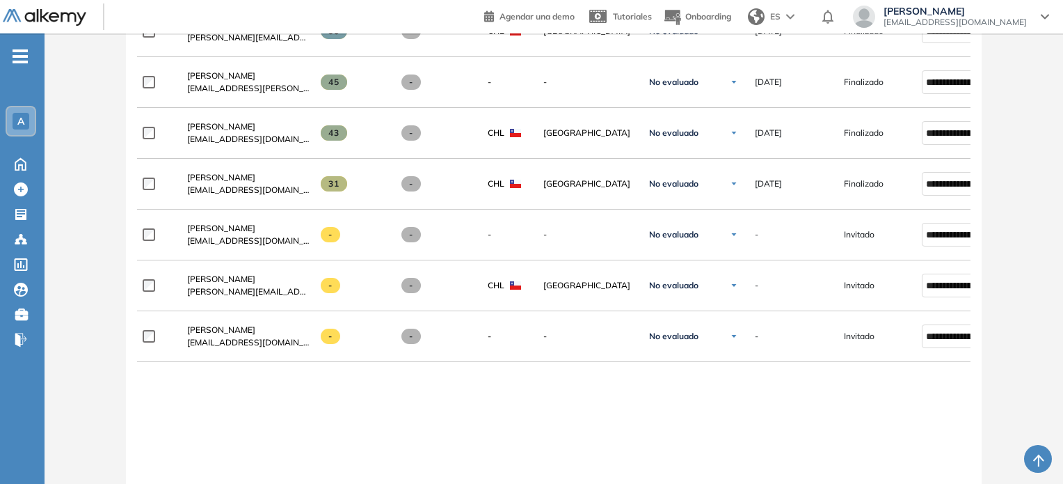
scroll to position [626, 0]
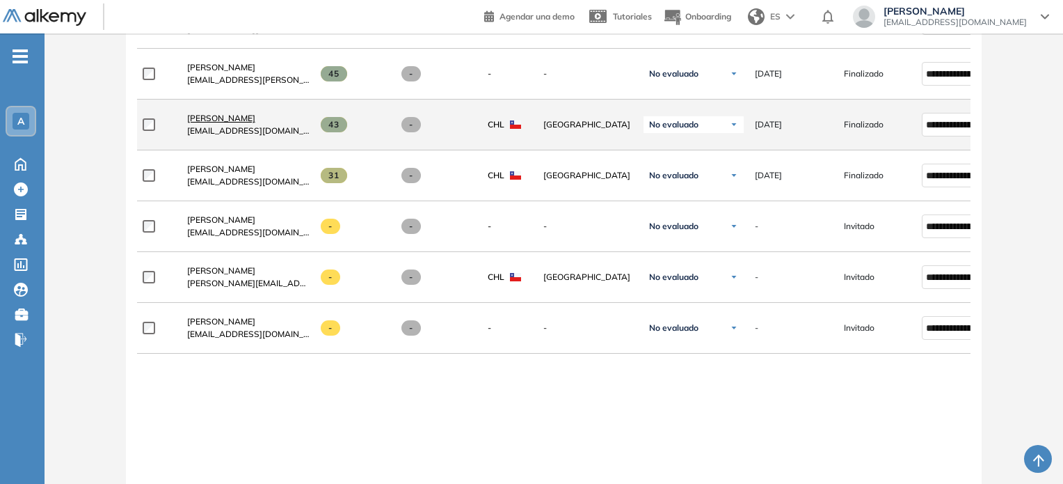
click at [205, 121] on span "[PERSON_NAME]" at bounding box center [221, 118] width 68 height 10
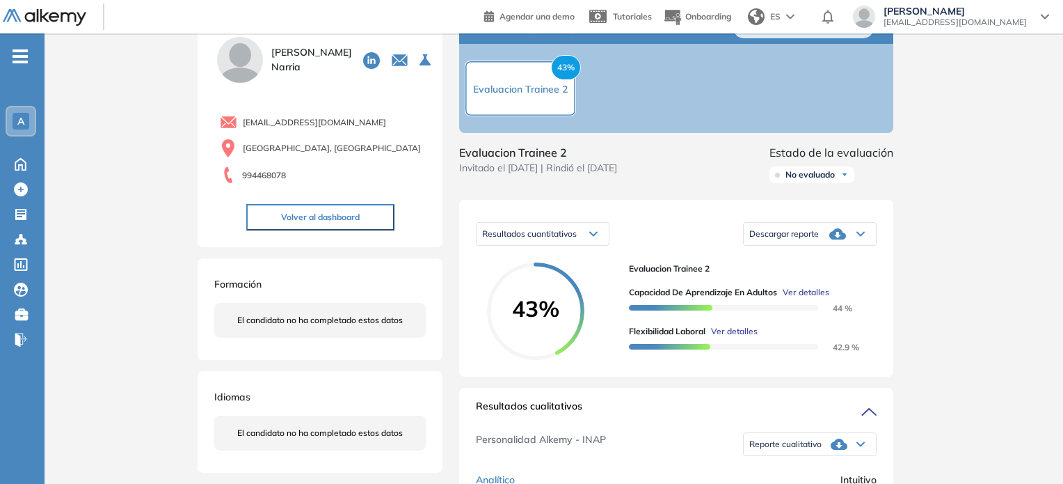
scroll to position [209, 0]
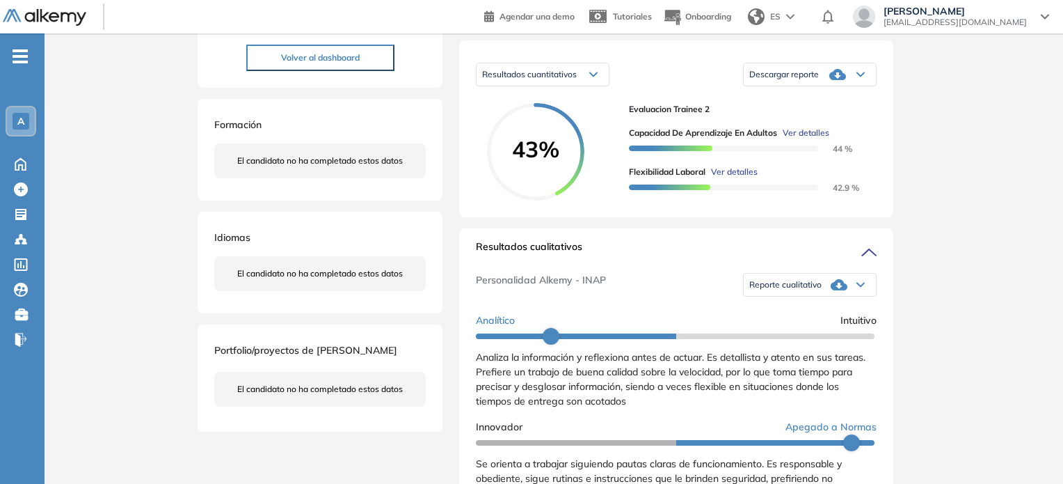
click at [859, 77] on icon at bounding box center [860, 74] width 7 height 3
click at [817, 128] on li "Descargar informe resumido" at bounding box center [802, 121] width 104 height 14
click at [857, 88] on div "Descargar reporte" at bounding box center [810, 75] width 132 height 28
click at [813, 103] on li "Descargar informe completo" at bounding box center [801, 96] width 103 height 14
click at [599, 85] on div "Resultados cuantitativos" at bounding box center [543, 74] width 132 height 22
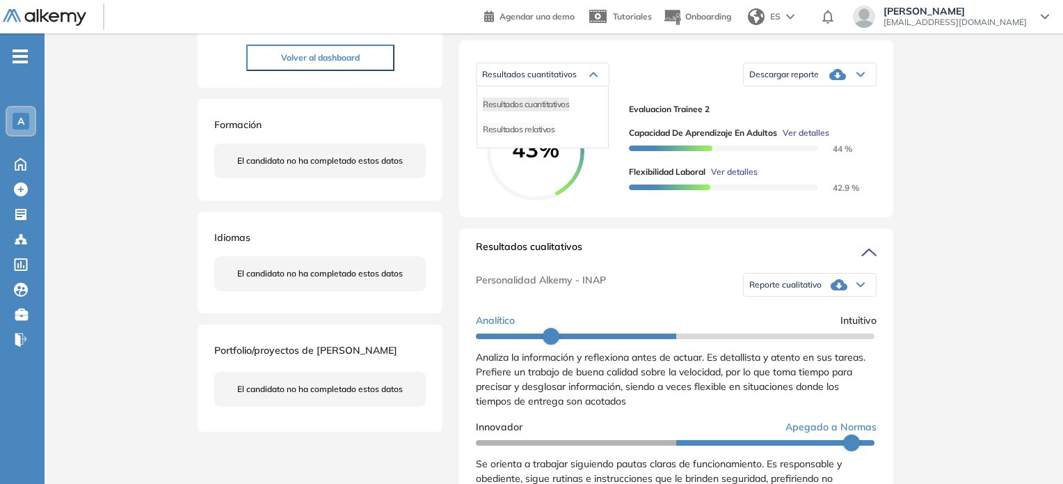
click at [540, 134] on span "Resultados relativos" at bounding box center [519, 129] width 72 height 10
click at [589, 86] on div "Resultados relativos" at bounding box center [543, 74] width 132 height 22
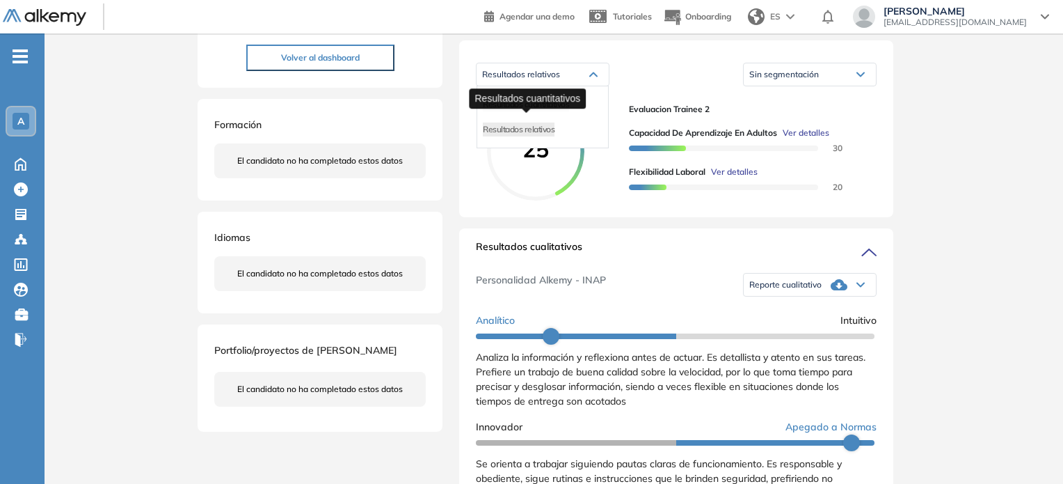
click at [517, 109] on span "Resultados cuantitativos" at bounding box center [526, 104] width 86 height 10
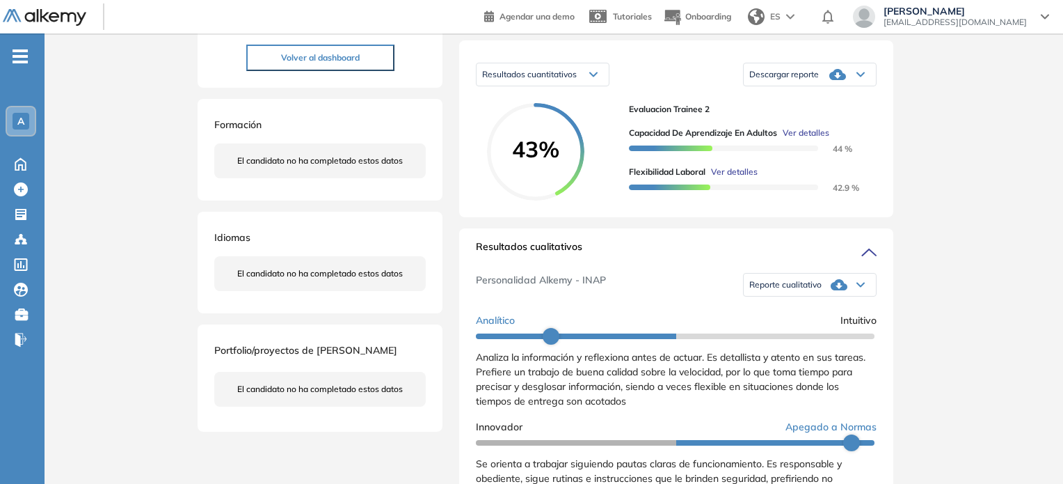
click at [849, 293] on div "Reporte cualitativo" at bounding box center [810, 285] width 132 height 28
click at [789, 313] on li "Reporte con Afinidad AI" at bounding box center [792, 306] width 85 height 14
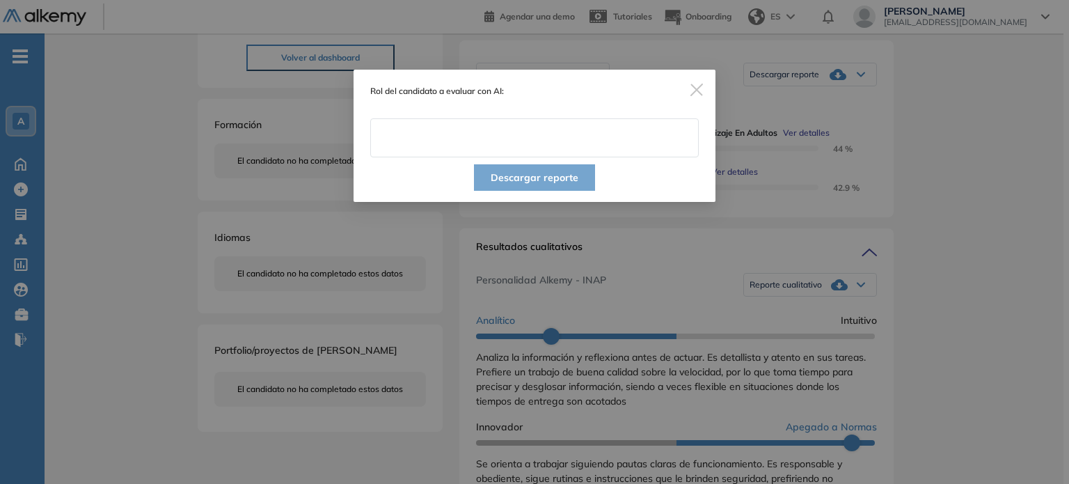
click at [566, 129] on input "text" at bounding box center [534, 137] width 328 height 39
paste input "**********"
type input "**********"
click at [536, 179] on button "Descargar reporte" at bounding box center [534, 177] width 121 height 26
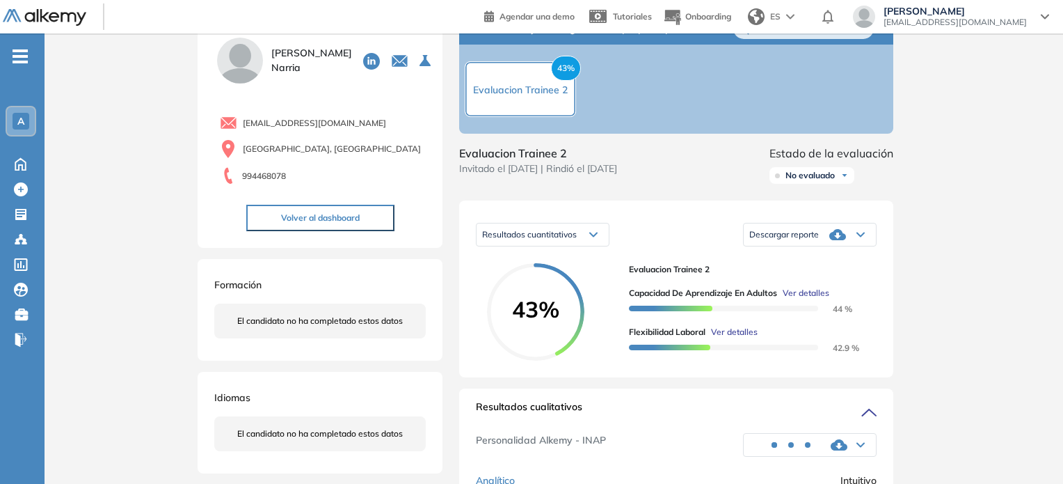
scroll to position [0, 0]
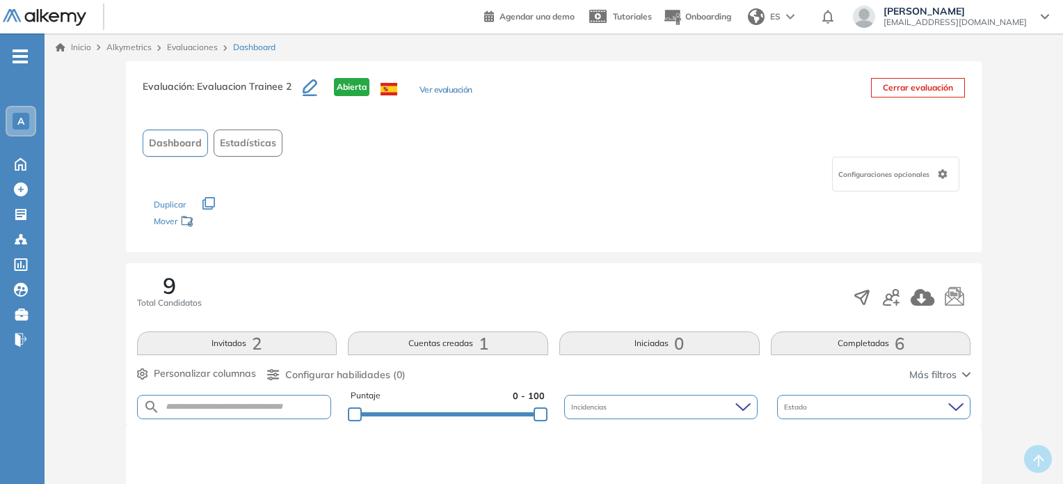
click at [688, 85] on div "Evaluación : Evaluacion Trainee 2 Abierta Ver evaluación Cerrar evaluación" at bounding box center [554, 95] width 823 height 35
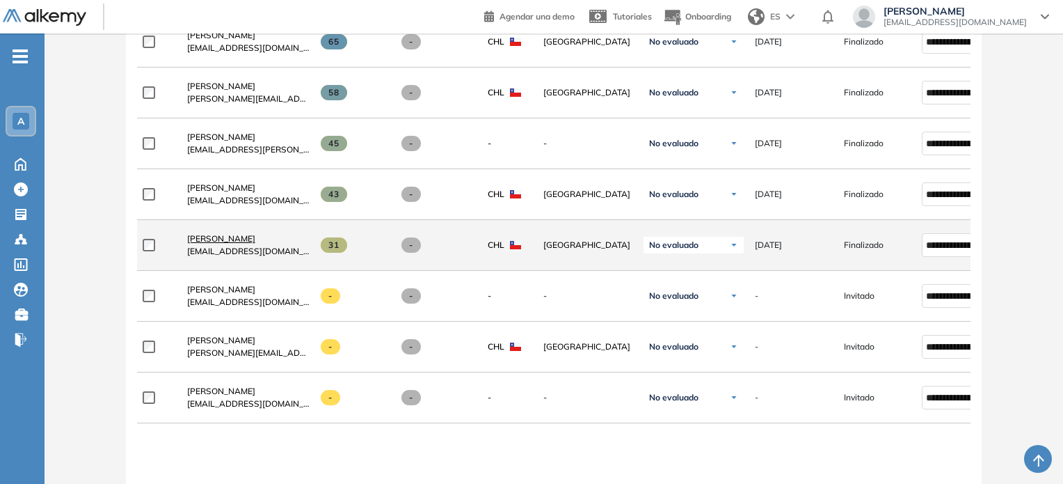
click at [234, 241] on span "[PERSON_NAME]" at bounding box center [221, 238] width 68 height 10
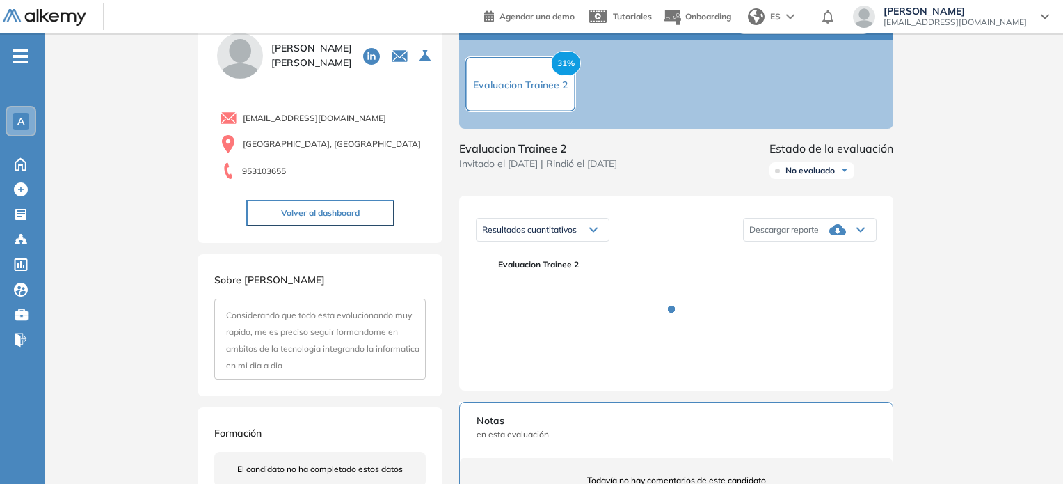
scroll to position [139, 0]
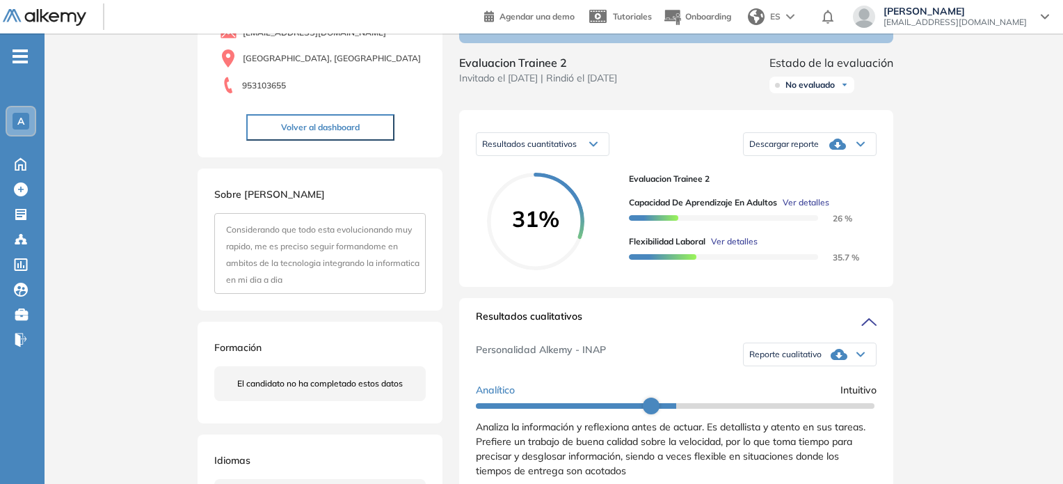
click at [859, 147] on icon at bounding box center [860, 144] width 8 height 6
click at [810, 173] on li "Descargar informe completo" at bounding box center [801, 166] width 103 height 14
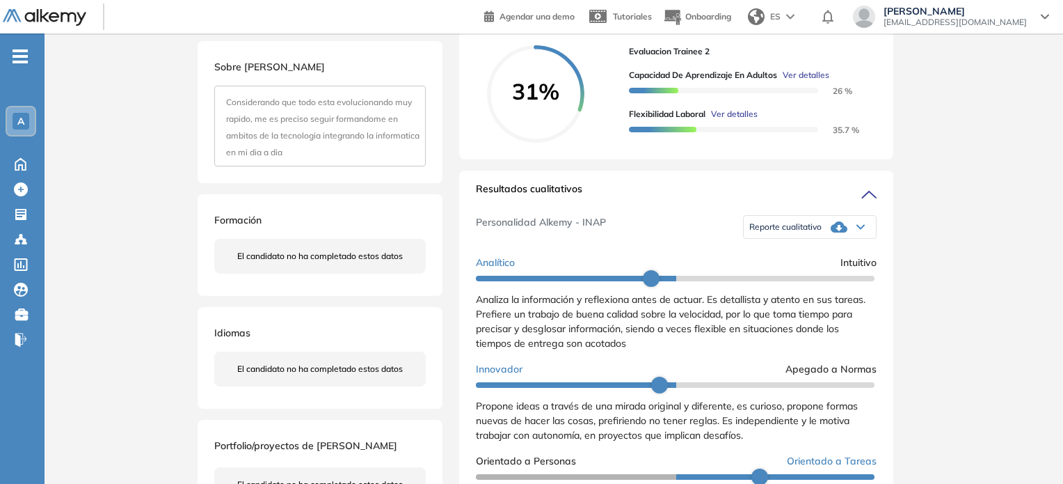
scroll to position [278, 0]
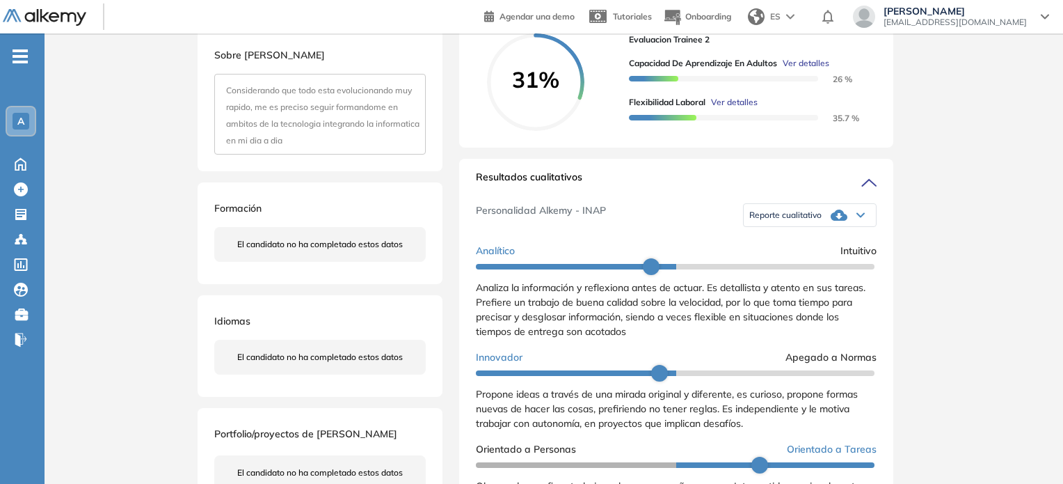
click at [986, 350] on div "Inicio Alkymetrics Evaluaciones Dashboard Candidato Duración : 00:00:00 Cantida…" at bounding box center [554, 347] width 1019 height 1185
click at [852, 225] on div "Reporte cualitativo" at bounding box center [810, 215] width 132 height 28
click at [782, 243] on li "Reporte con Afinidad AI" at bounding box center [792, 237] width 85 height 14
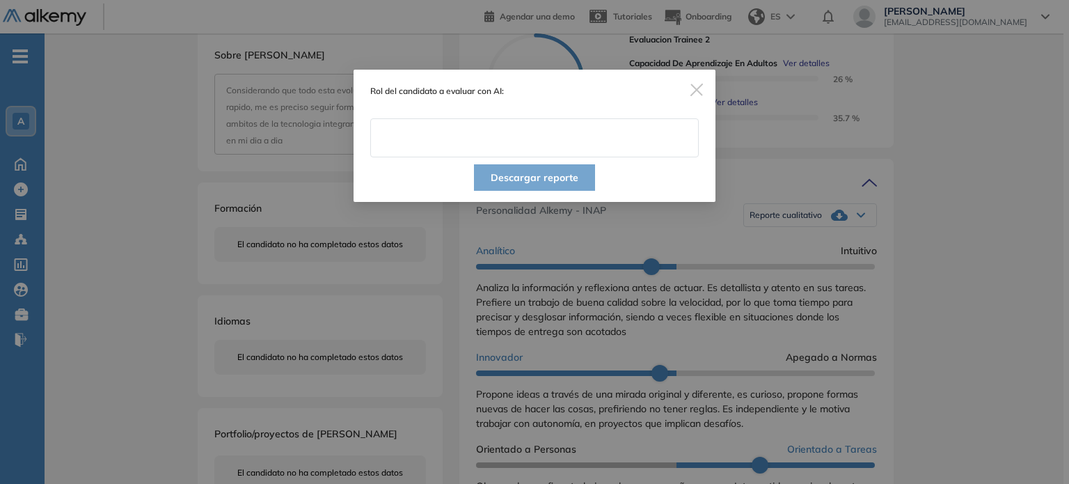
click at [523, 143] on input "text" at bounding box center [534, 137] width 328 height 39
paste input "**********"
type input "**********"
click at [527, 172] on button "Descargar reporte" at bounding box center [534, 177] width 121 height 26
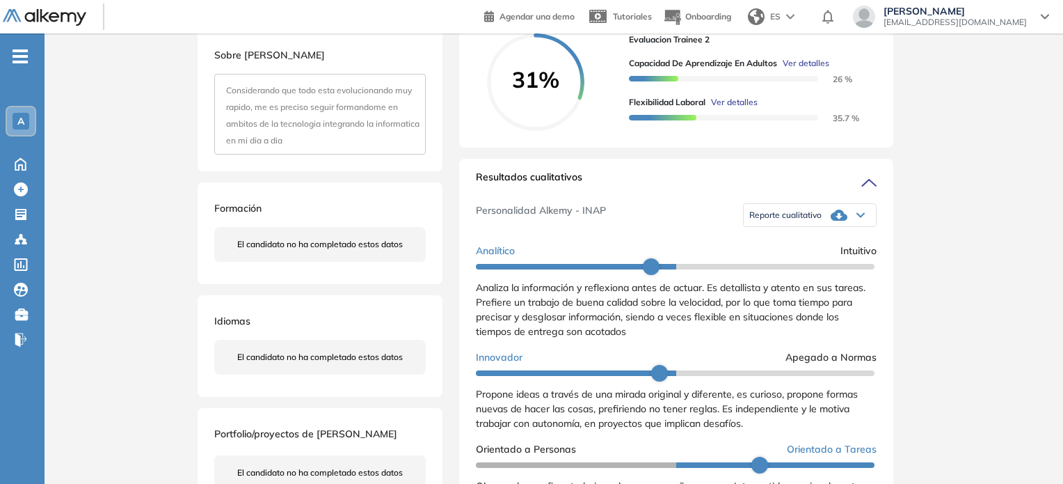
click at [1016, 336] on div "Inicio Alkymetrics Evaluaciones Dashboard Candidato Duración : 00:00:00 Cantida…" at bounding box center [554, 347] width 1019 height 1185
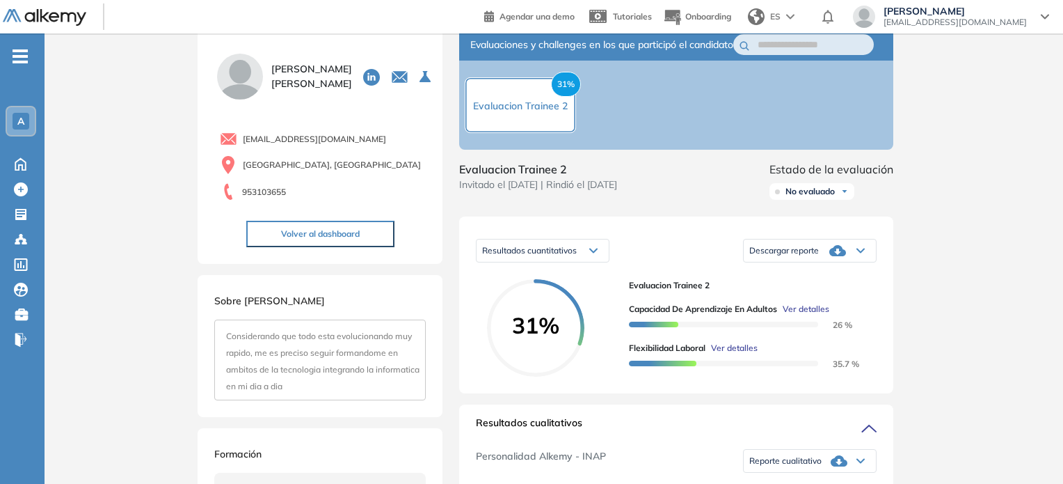
scroll to position [0, 0]
